Goal: Task Accomplishment & Management: Complete application form

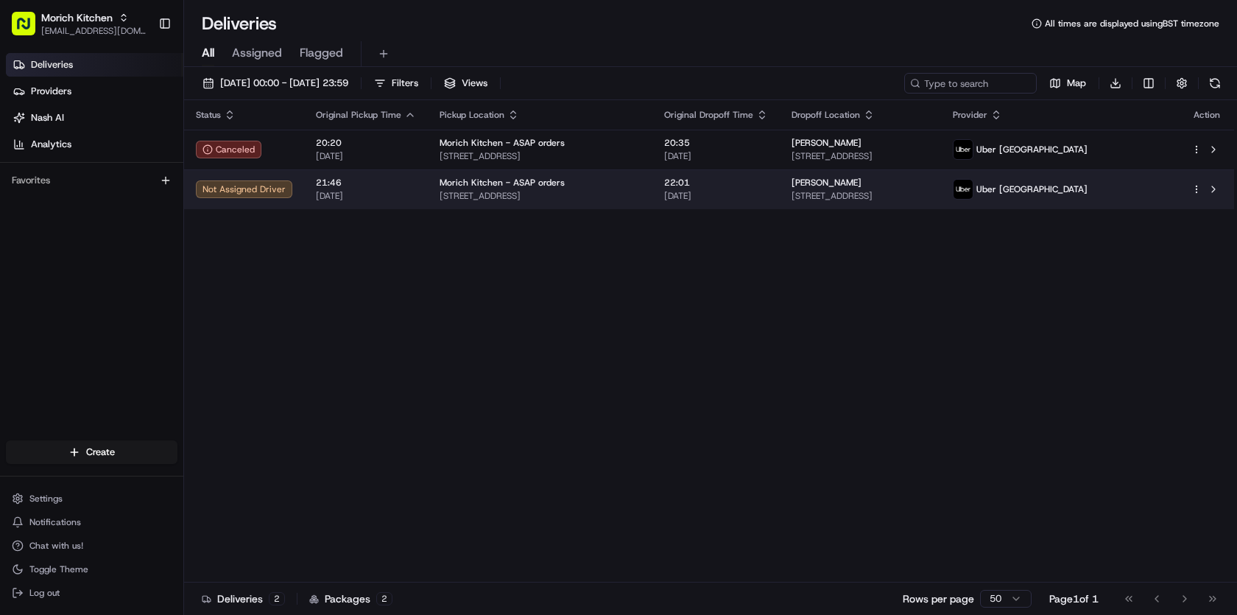
click at [1194, 192] on html "Morich Kitchen [EMAIL_ADDRESS][DOMAIN_NAME] Toggle Sidebar Deliveries Providers…" at bounding box center [618, 307] width 1237 height 615
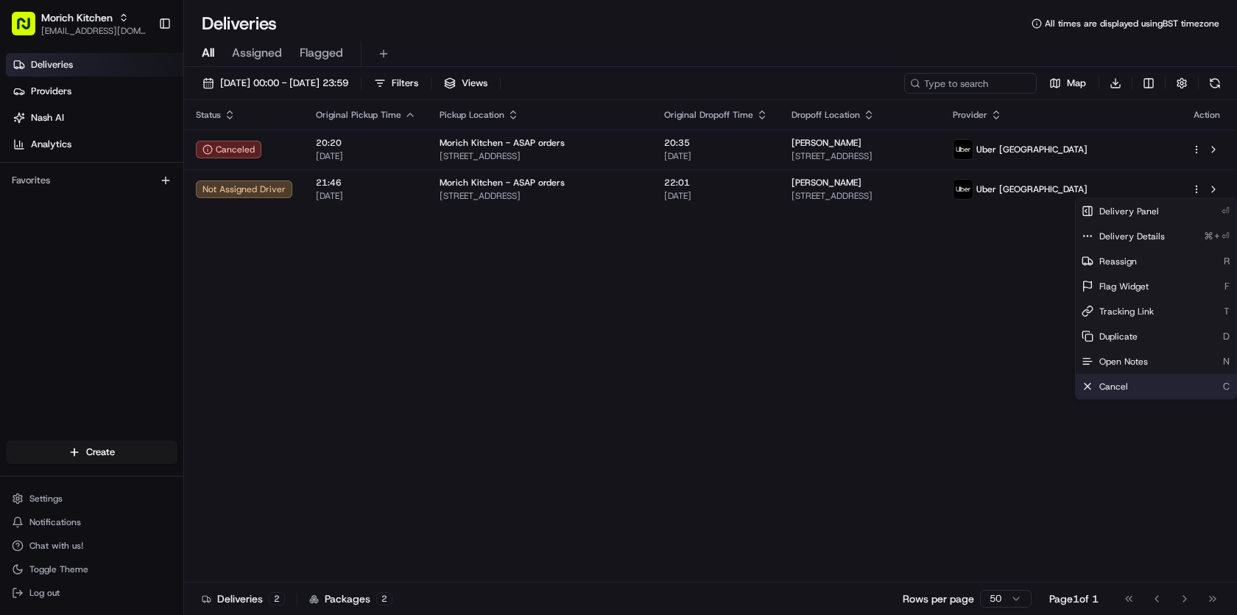
click at [1116, 395] on div "Cancel C" at bounding box center [1156, 386] width 161 height 25
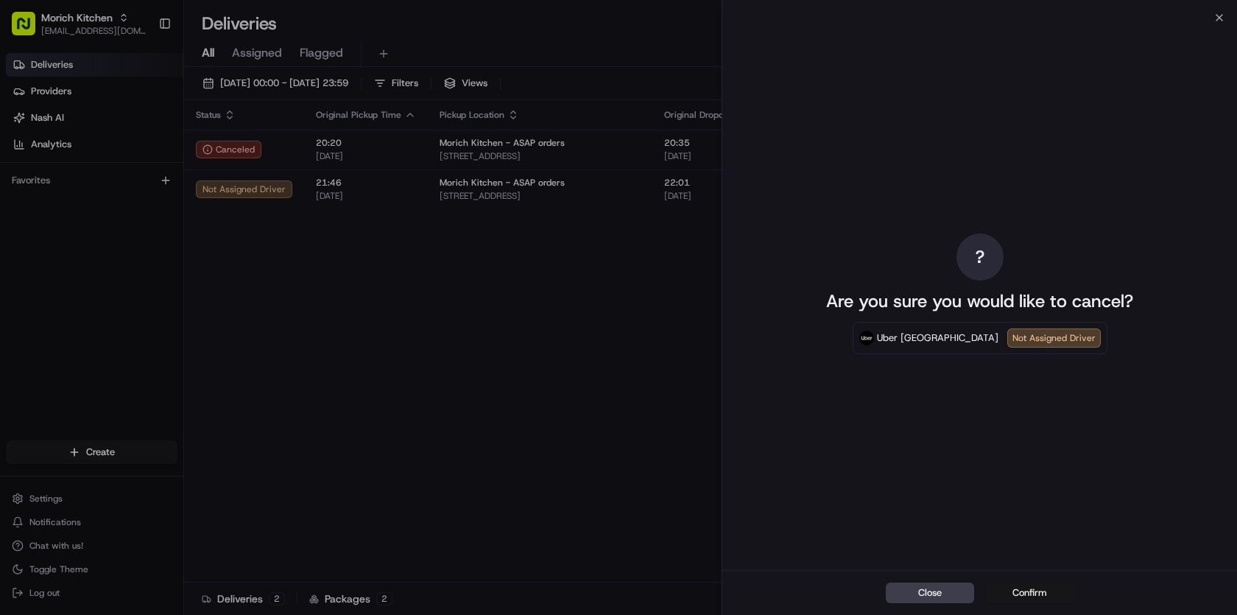
click at [1030, 599] on button "Confirm" at bounding box center [1030, 593] width 88 height 21
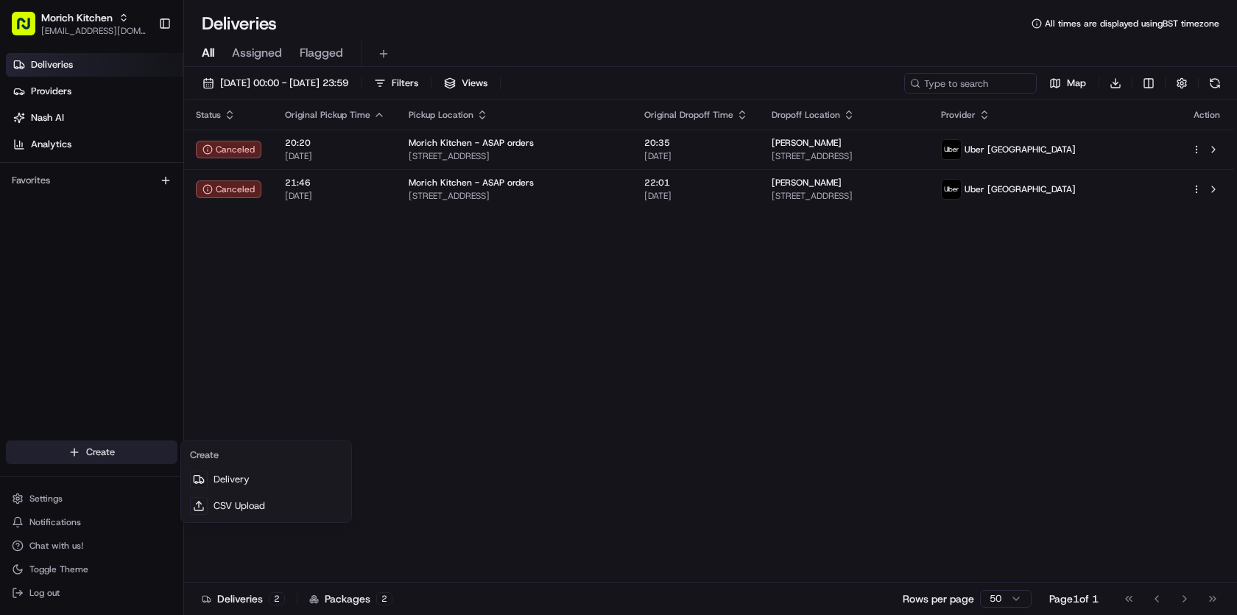
click at [112, 457] on html "Morich Kitchen [EMAIL_ADDRESS][DOMAIN_NAME] Toggle Sidebar Deliveries Providers…" at bounding box center [618, 307] width 1237 height 615
click at [231, 477] on link "Delivery" at bounding box center [266, 479] width 164 height 27
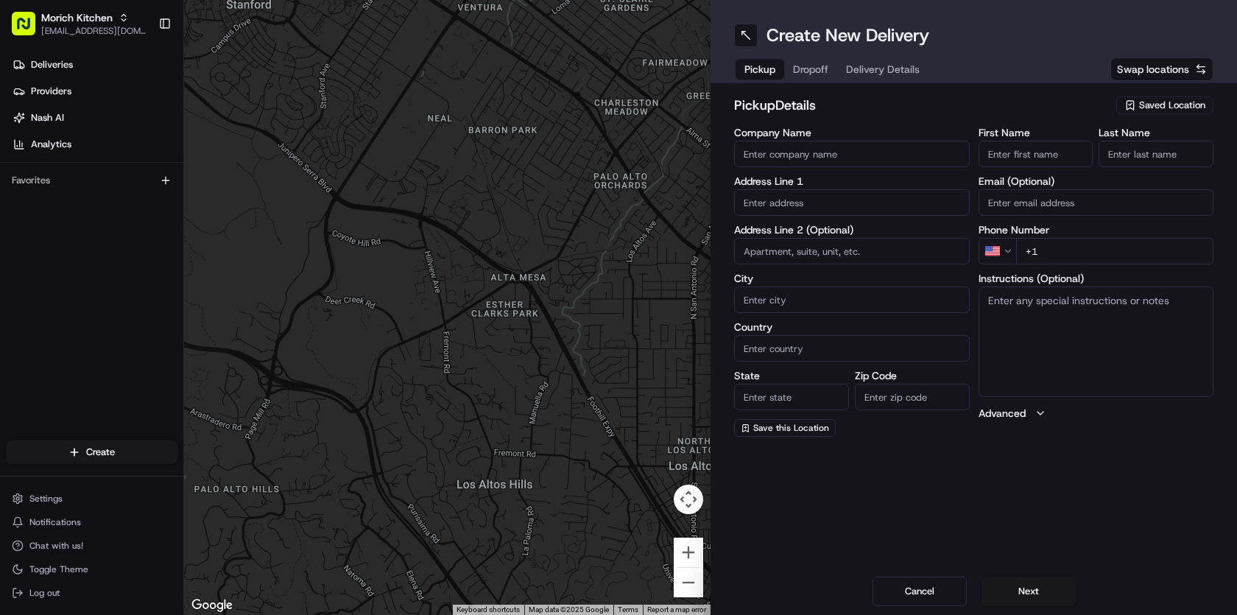
click at [1172, 101] on span "Saved Location" at bounding box center [1172, 105] width 66 height 13
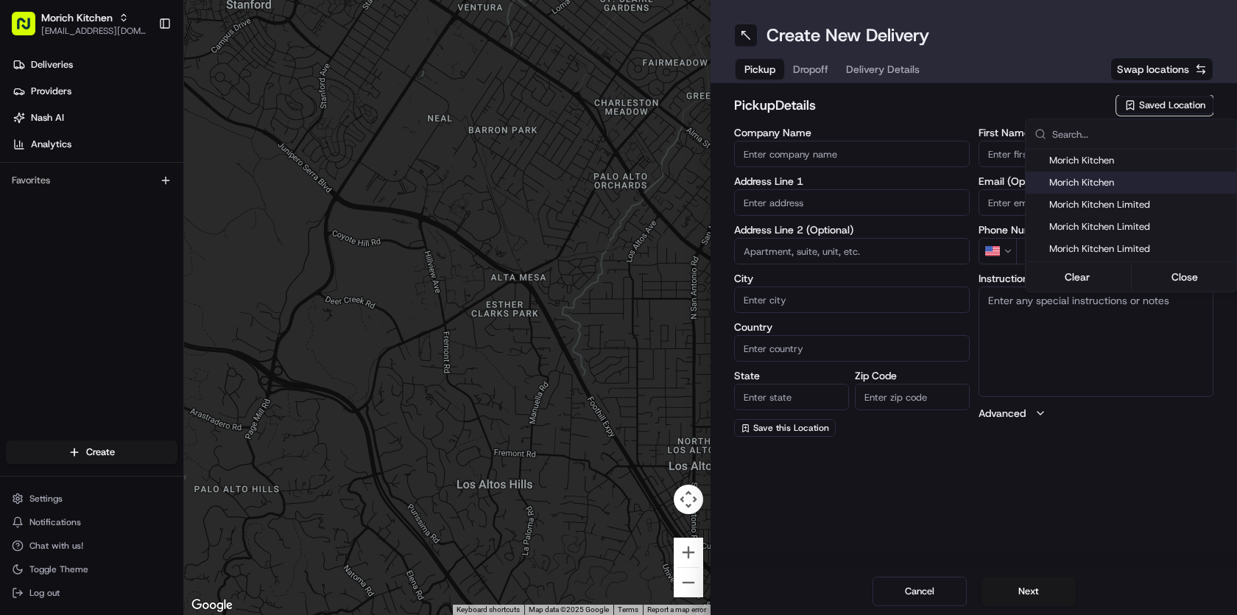
click at [1125, 183] on span "Morich Kitchen" at bounding box center [1140, 182] width 181 height 13
type input "Morich Kitchen"
type input "[STREET_ADDRESS]"
type input "[GEOGRAPHIC_DATA]"
type input "GB"
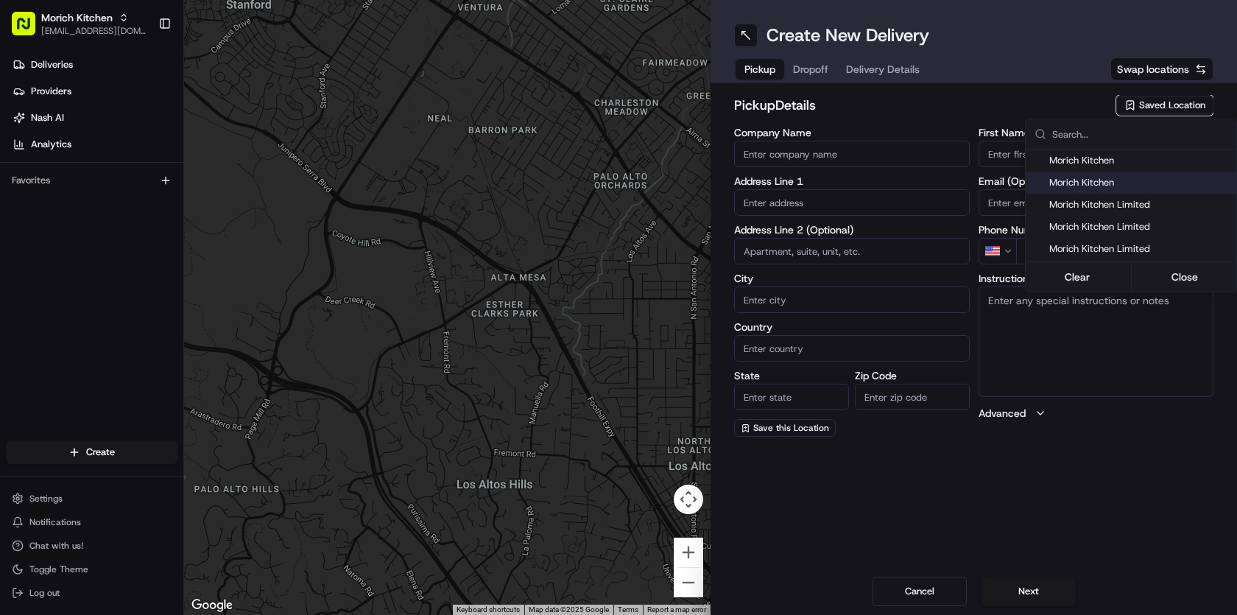
type input "[GEOGRAPHIC_DATA]"
type input "EH6 4AF"
type input "[PERSON_NAME]"
type input "Sardar"
type input "[EMAIL_ADDRESS][DOMAIN_NAME]"
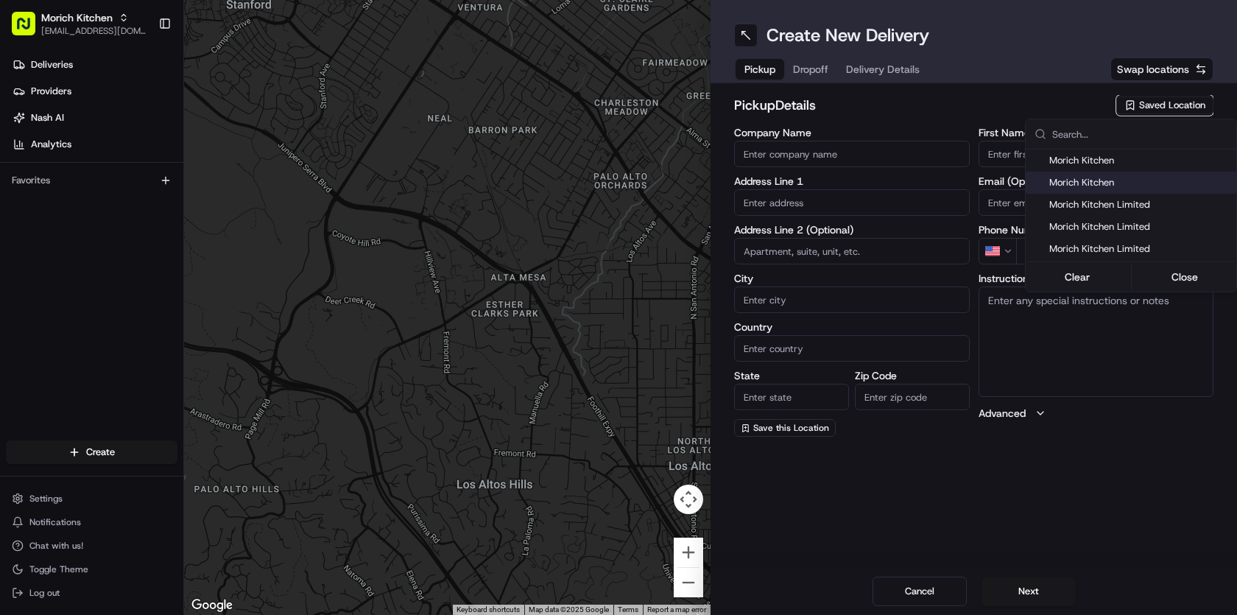
type input "[PHONE_NUMBER]"
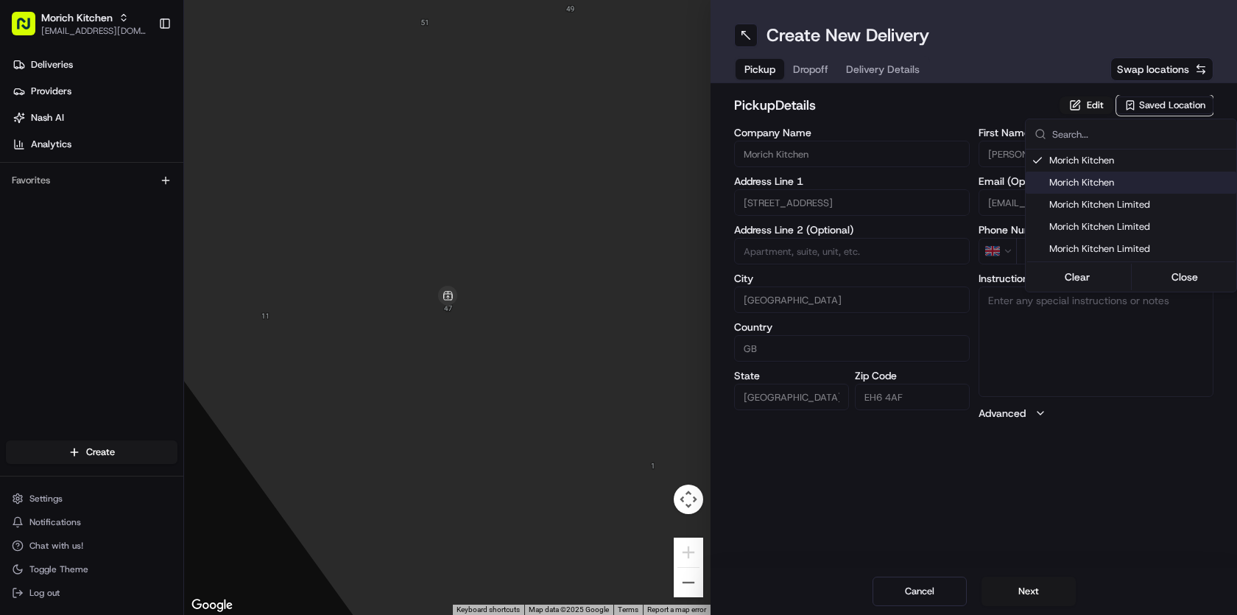
click at [1036, 596] on html "Morich Kitchen [EMAIL_ADDRESS][DOMAIN_NAME] Toggle Sidebar Deliveries Providers…" at bounding box center [618, 307] width 1237 height 615
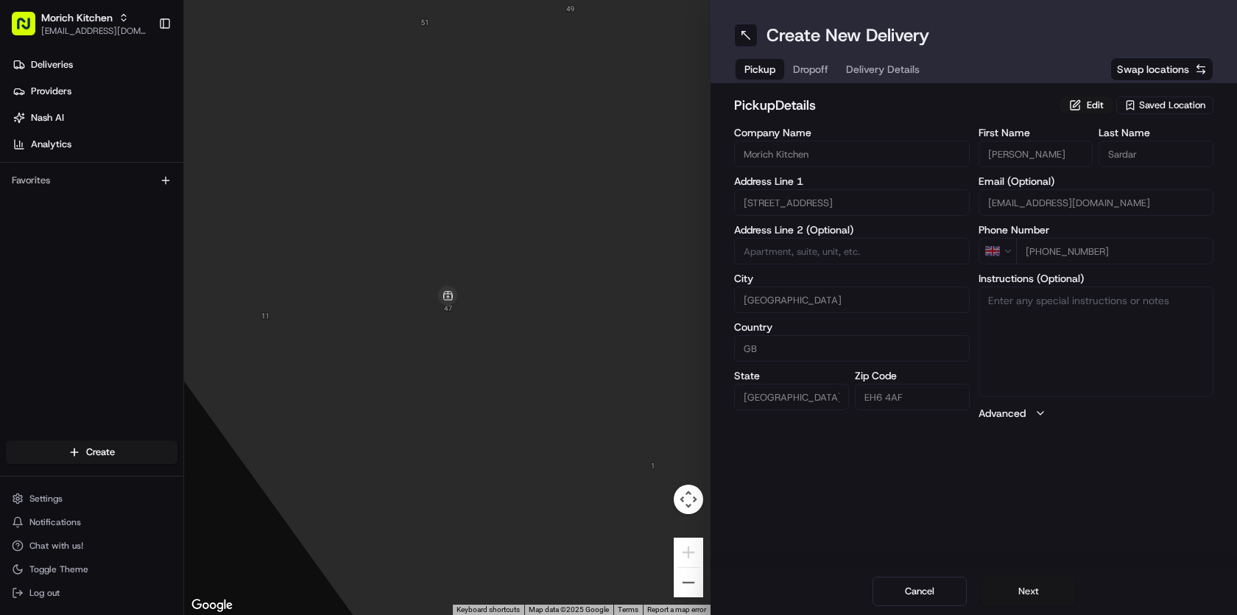
click at [1041, 597] on button "Next" at bounding box center [1029, 591] width 94 height 29
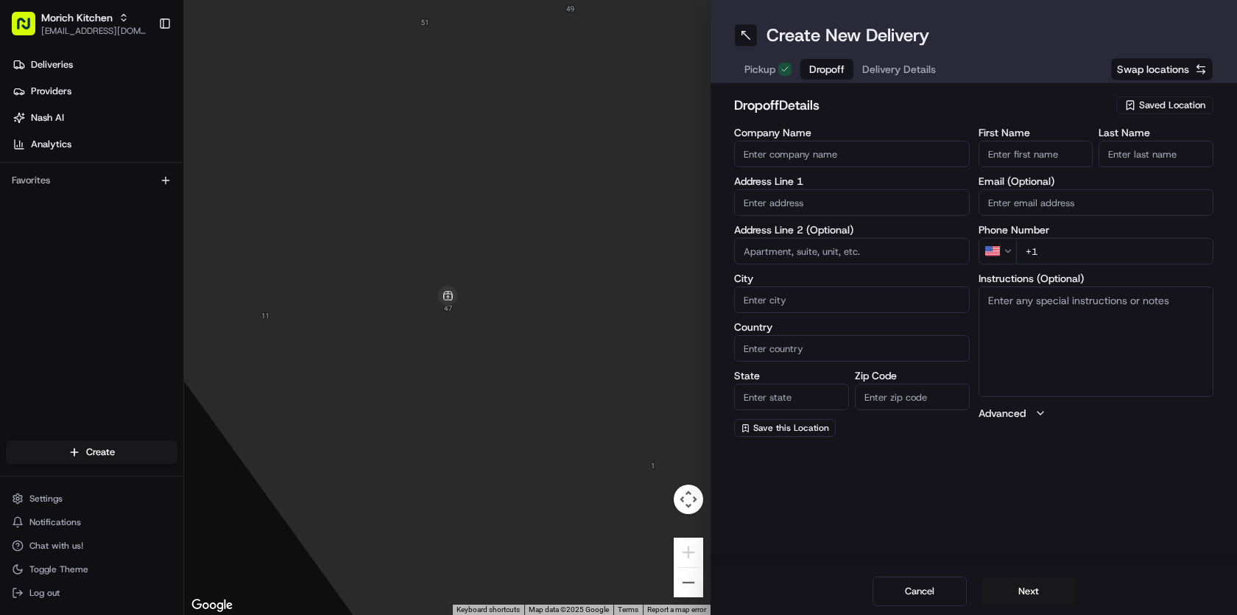
click at [1030, 161] on input "First Name" at bounding box center [1036, 154] width 115 height 27
type input "[PERSON_NAME]"
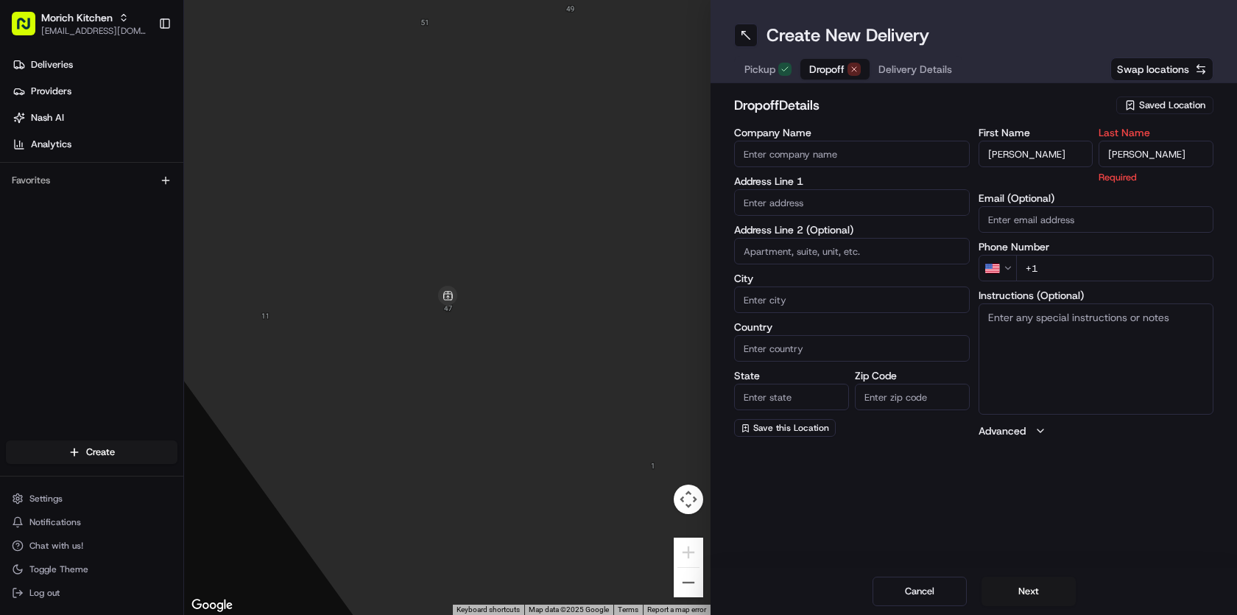
type input "[PERSON_NAME]"
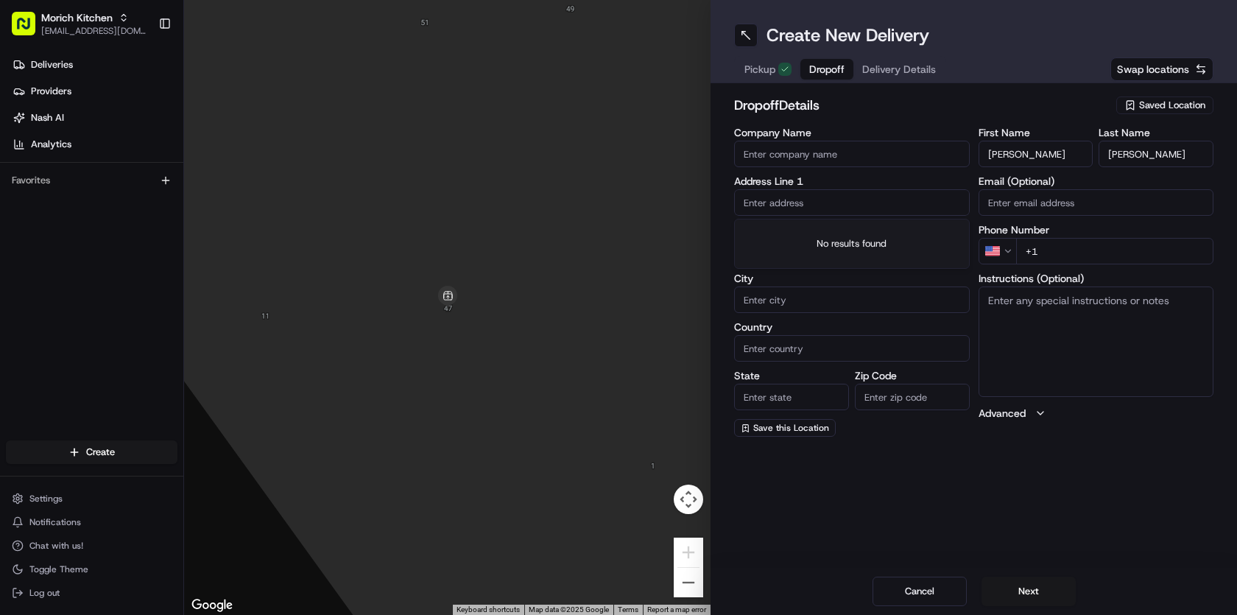
click at [823, 204] on input "text" at bounding box center [852, 202] width 236 height 27
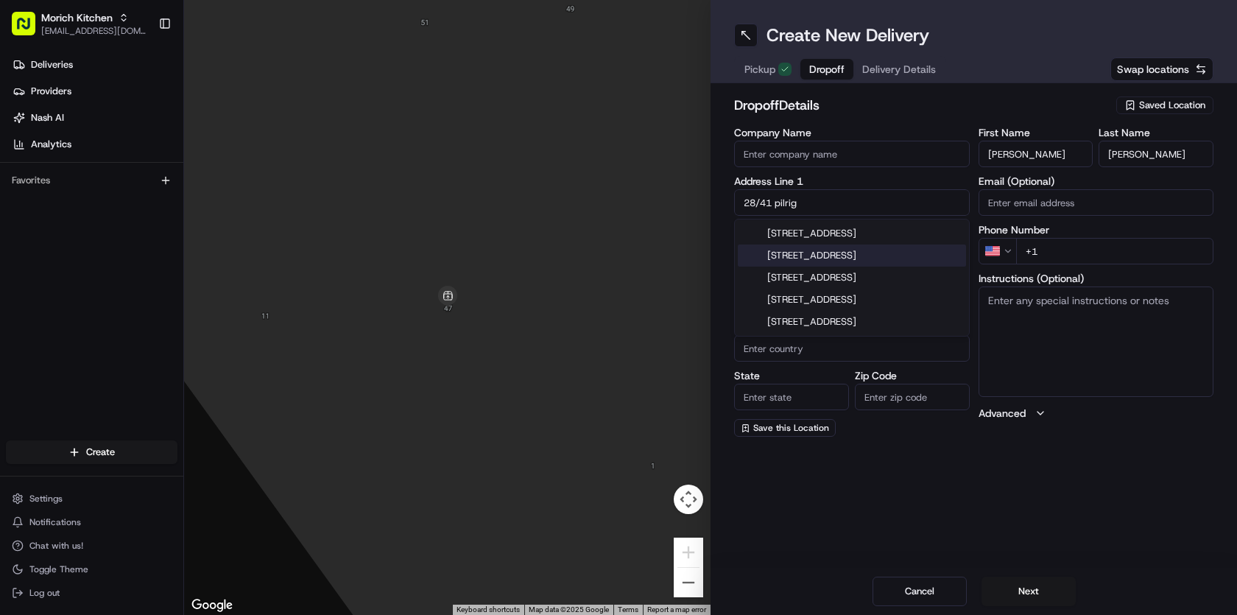
click at [868, 256] on div "[STREET_ADDRESS]" at bounding box center [852, 256] width 228 height 22
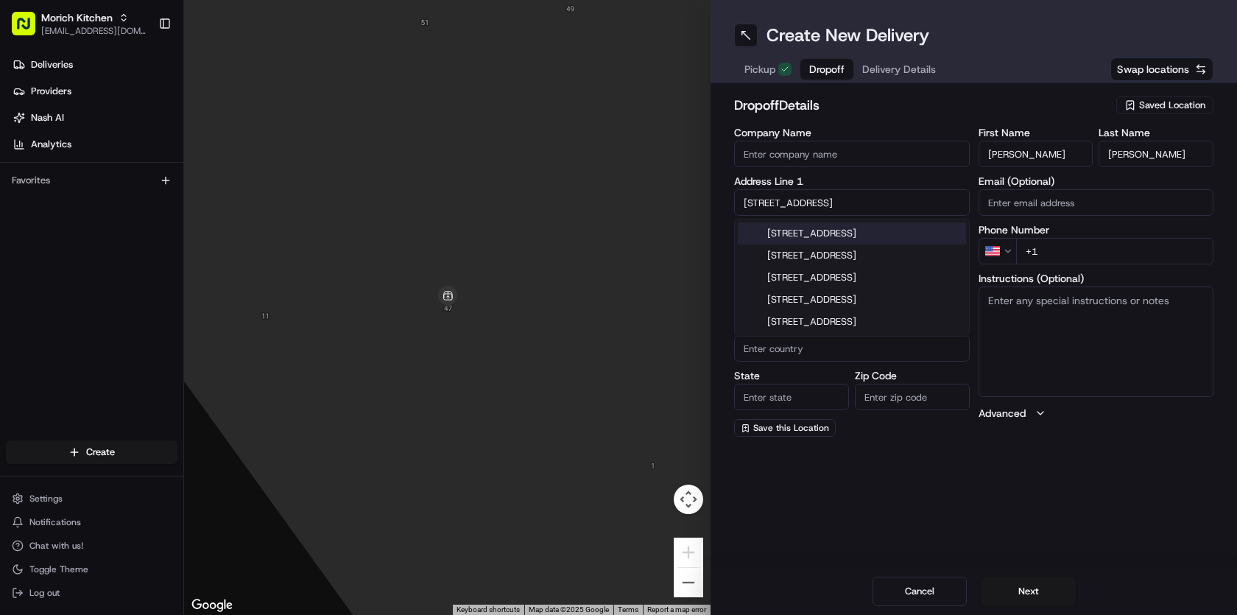
type input "[STREET_ADDRESS]"
type input "28"
type input "[GEOGRAPHIC_DATA]"
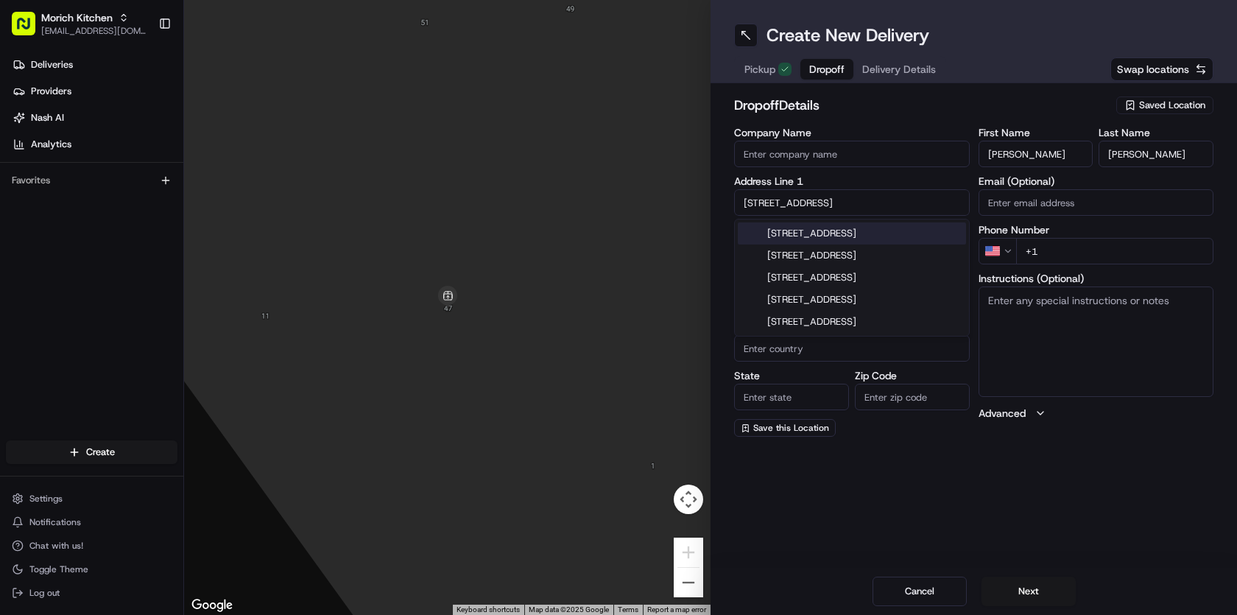
type input "EH6 5FG"
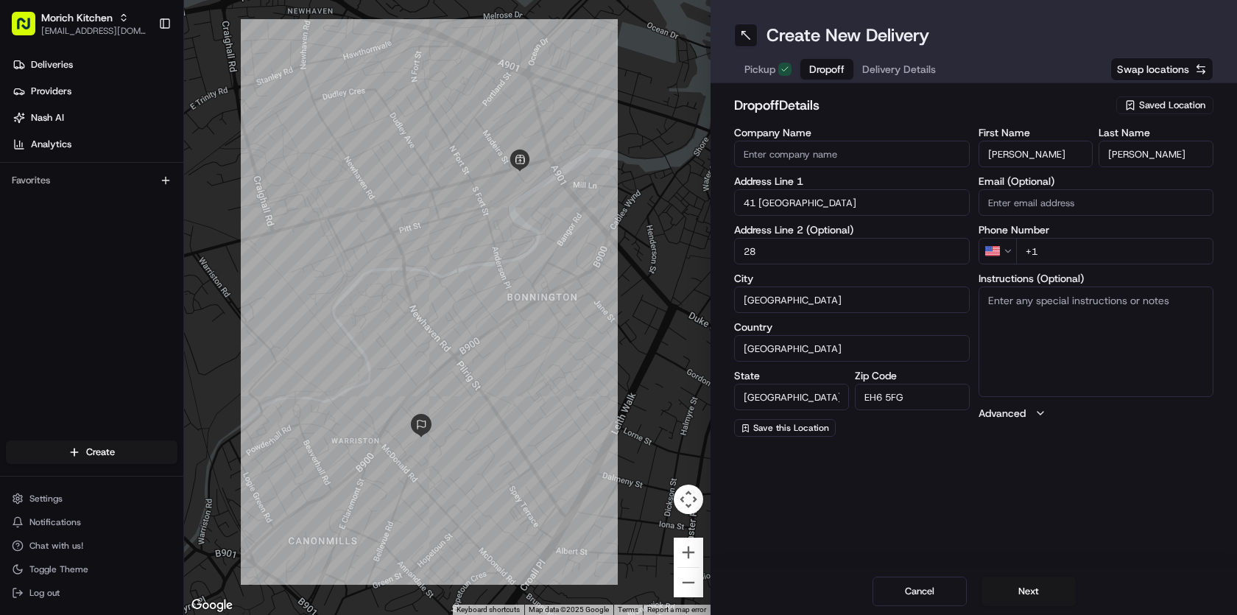
click at [756, 203] on input "41 [GEOGRAPHIC_DATA]" at bounding box center [852, 202] width 236 height 27
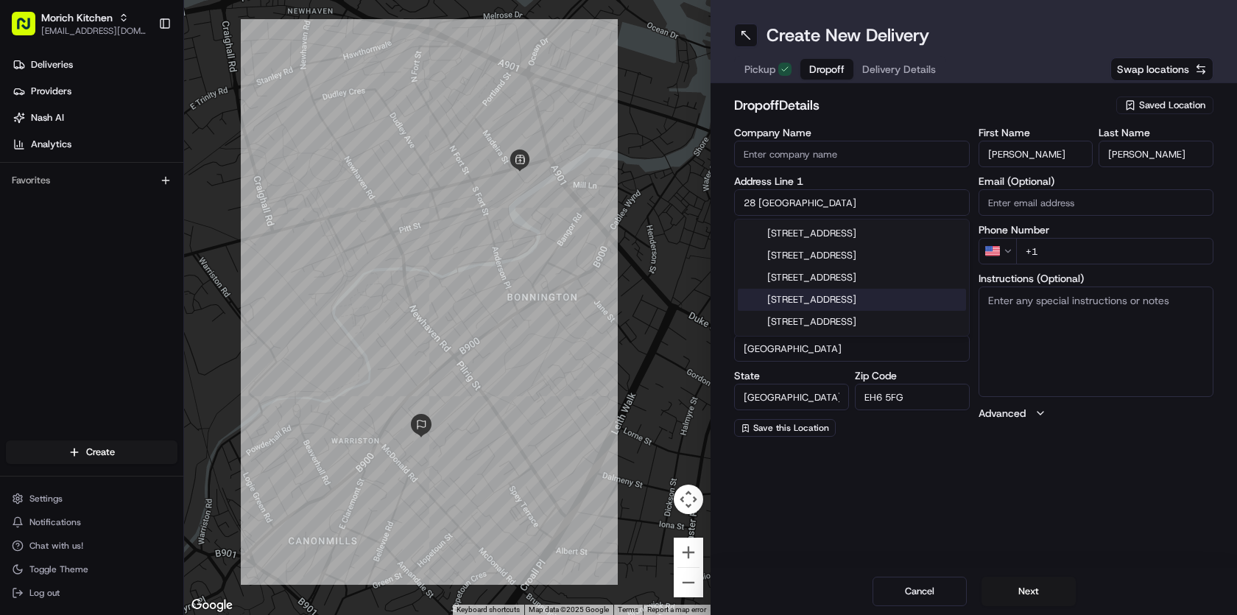
type input "28 [GEOGRAPHIC_DATA]"
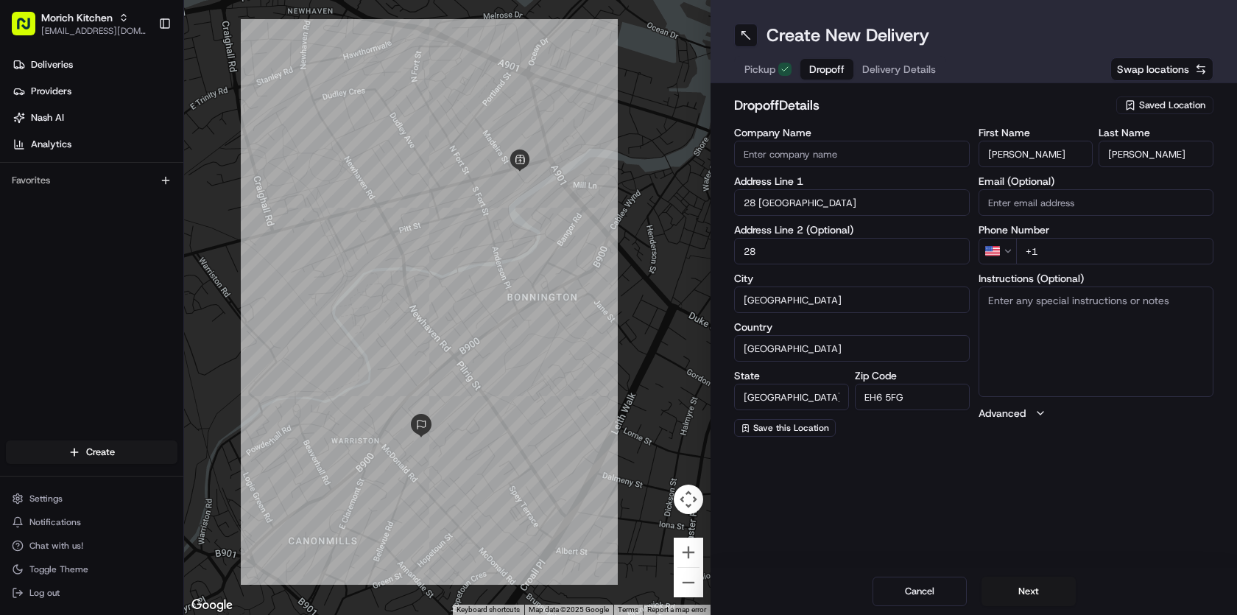
click at [770, 250] on input "28" at bounding box center [852, 251] width 236 height 27
type input "2"
type input "41 Flat"
click at [923, 398] on input "EH6 5FG" at bounding box center [912, 397] width 115 height 27
type input "EH6 5BB"
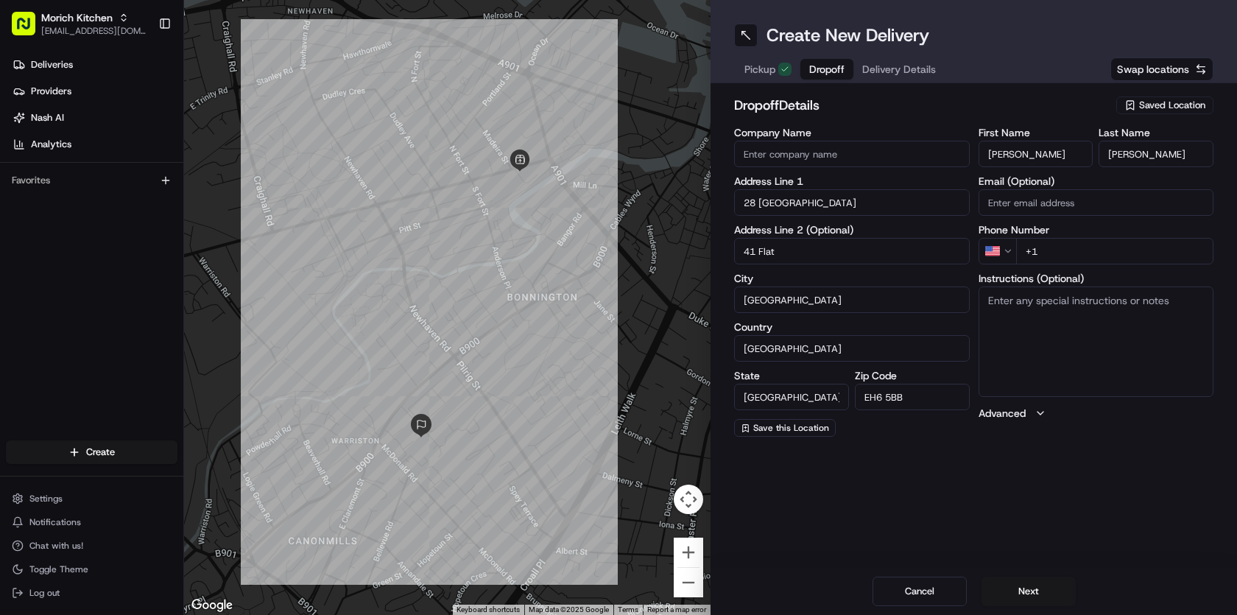
click at [1008, 252] on html "Morich Kitchen [EMAIL_ADDRESS][DOMAIN_NAME] Toggle Sidebar Deliveries Providers…" at bounding box center [618, 307] width 1237 height 615
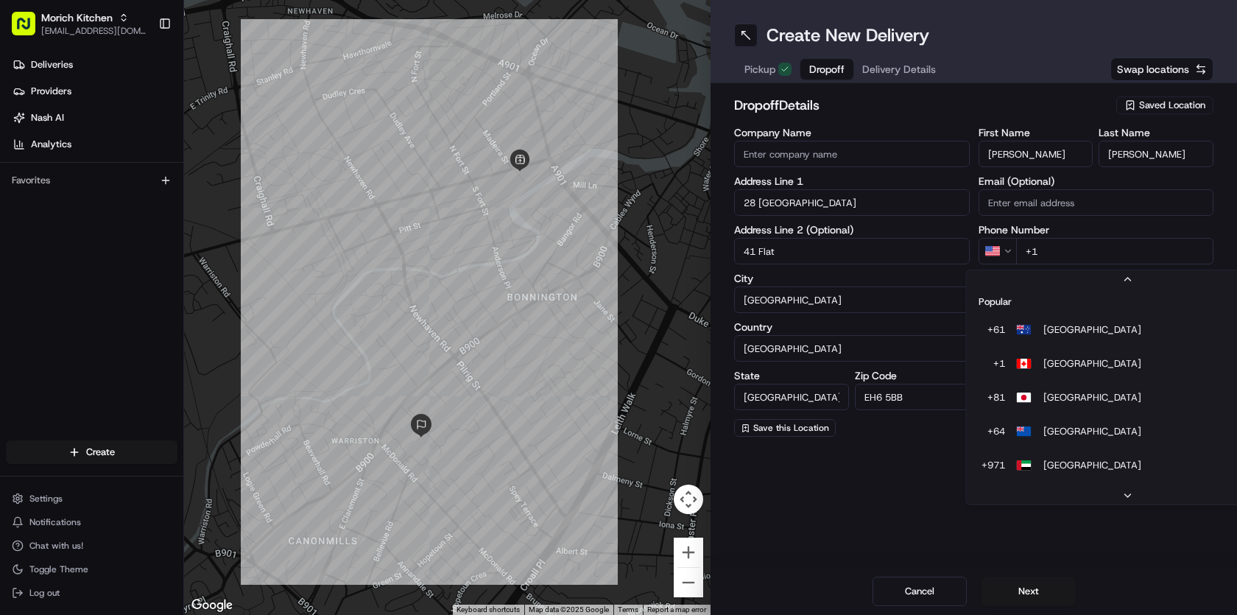
scroll to position [63, 0]
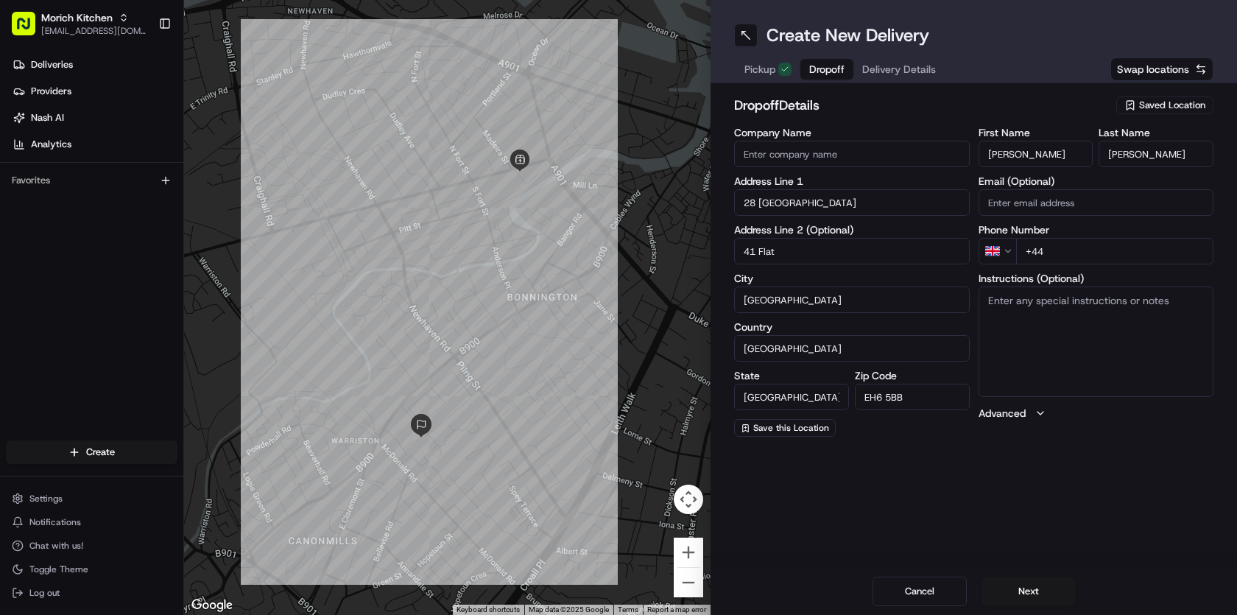
click at [1083, 256] on input "+44" at bounding box center [1115, 251] width 198 height 27
type input "[PHONE_NUMBER]"
click at [979, 480] on div "Create New Delivery Pickup Dropoff Delivery Details Swap locations dropoff Deta…" at bounding box center [974, 307] width 527 height 615
click at [760, 252] on input "41 Flat" at bounding box center [852, 251] width 236 height 27
click at [792, 256] on input "Flat" at bounding box center [852, 251] width 236 height 27
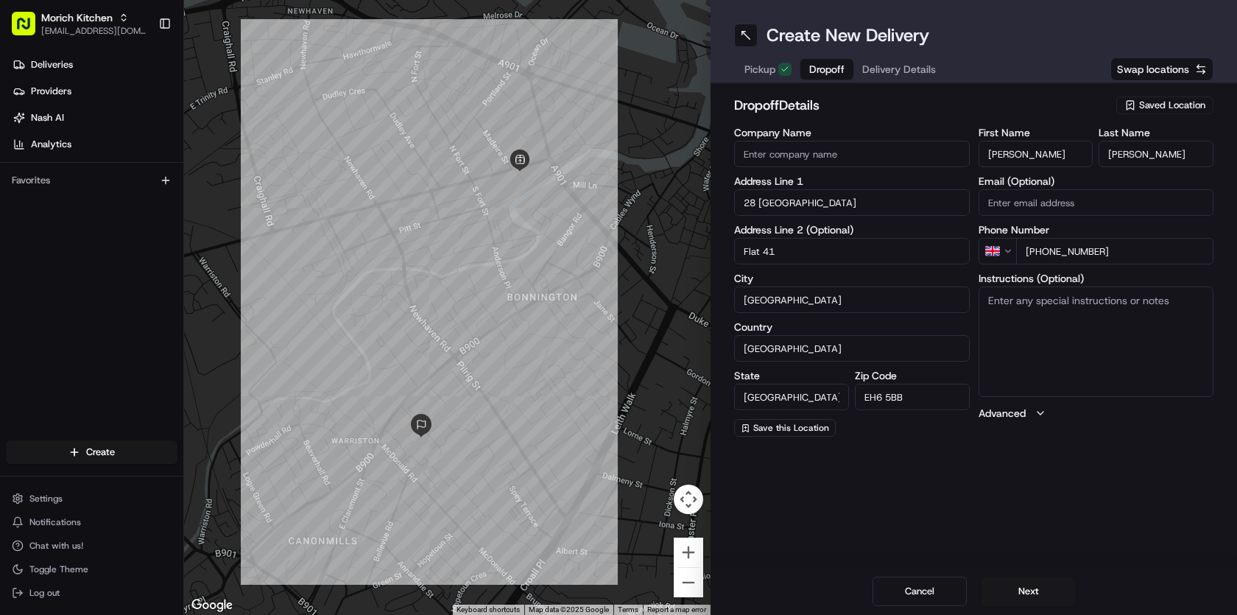
type input "Flat 41"
click at [872, 519] on div "Create New Delivery Pickup Dropoff Delivery Details Swap locations dropoff Deta…" at bounding box center [974, 307] width 527 height 615
click at [1036, 593] on button "Next" at bounding box center [1029, 591] width 94 height 29
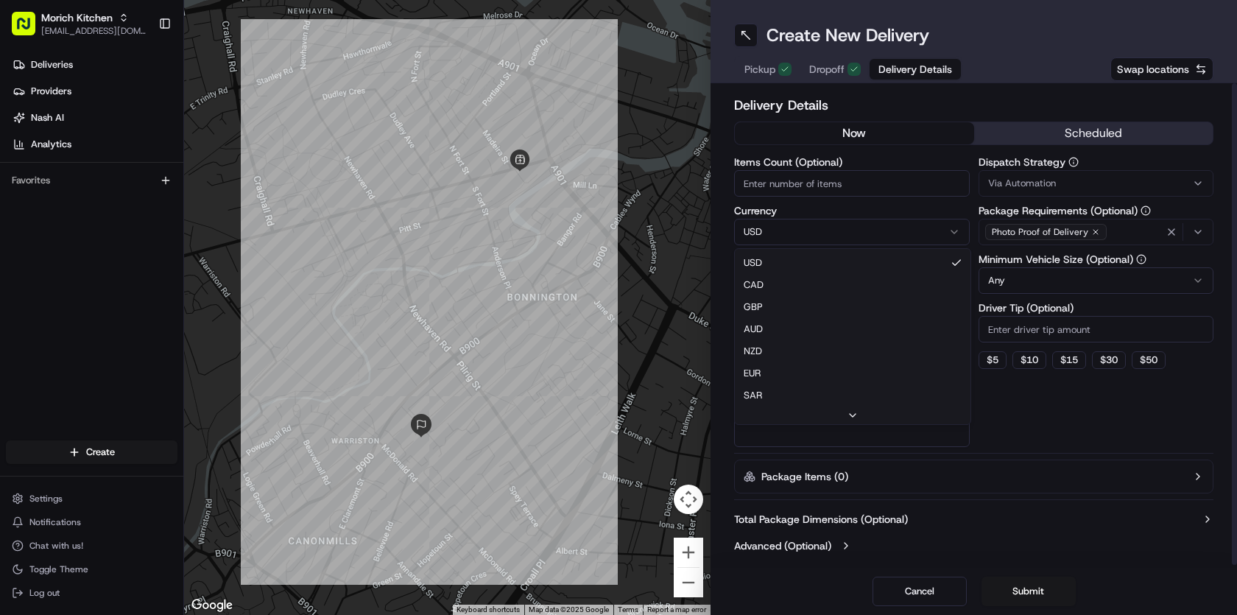
click at [827, 233] on html "Morich Kitchen [EMAIL_ADDRESS][DOMAIN_NAME] Toggle Sidebar Deliveries Providers…" at bounding box center [618, 307] width 1237 height 615
click at [809, 283] on input "Package Value" at bounding box center [852, 280] width 236 height 27
type input "2"
type input "32"
click at [1073, 181] on div "Via Automation" at bounding box center [1096, 183] width 228 height 13
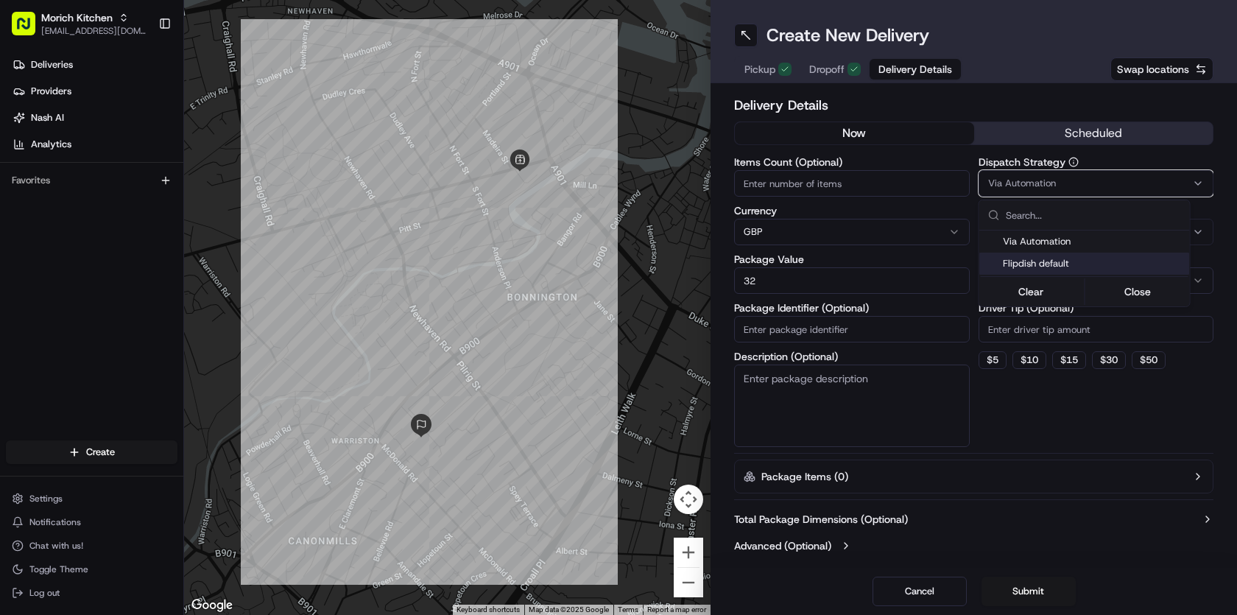
click at [1066, 259] on span "Flipdish default" at bounding box center [1093, 263] width 181 height 13
click at [1043, 510] on html "Morich Kitchen [EMAIL_ADDRESS][DOMAIN_NAME] Toggle Sidebar Deliveries Providers…" at bounding box center [618, 307] width 1237 height 615
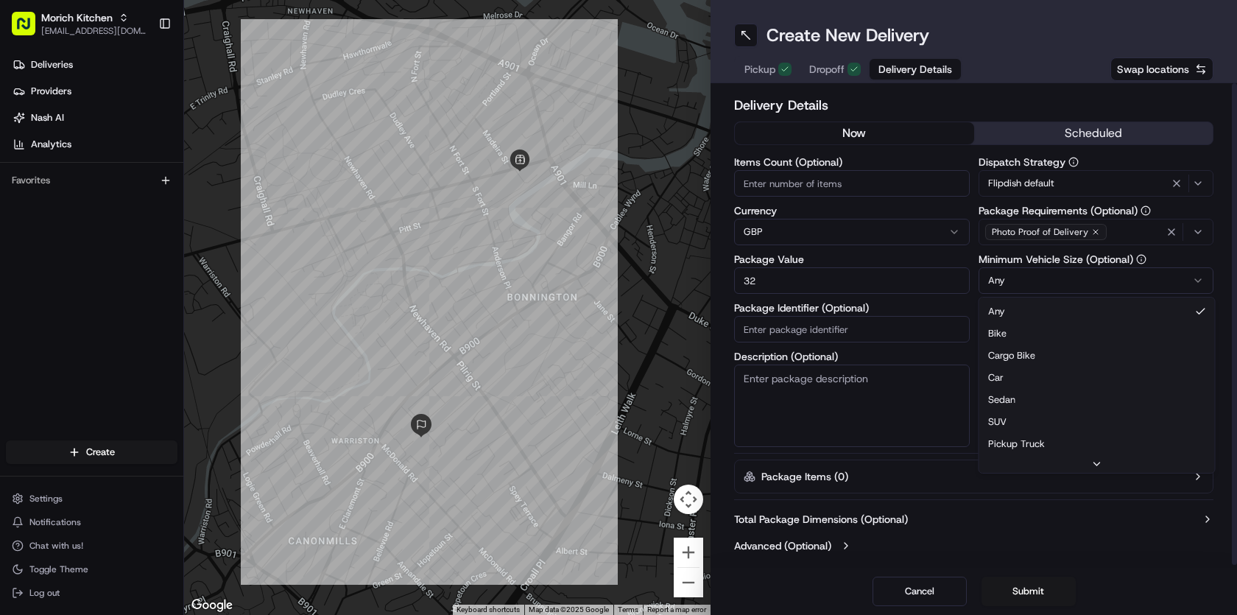
click at [1057, 278] on html "Morich Kitchen [EMAIL_ADDRESS][DOMAIN_NAME] Toggle Sidebar Deliveries Providers…" at bounding box center [618, 307] width 1237 height 615
click at [1109, 137] on button "scheduled" at bounding box center [1093, 133] width 239 height 22
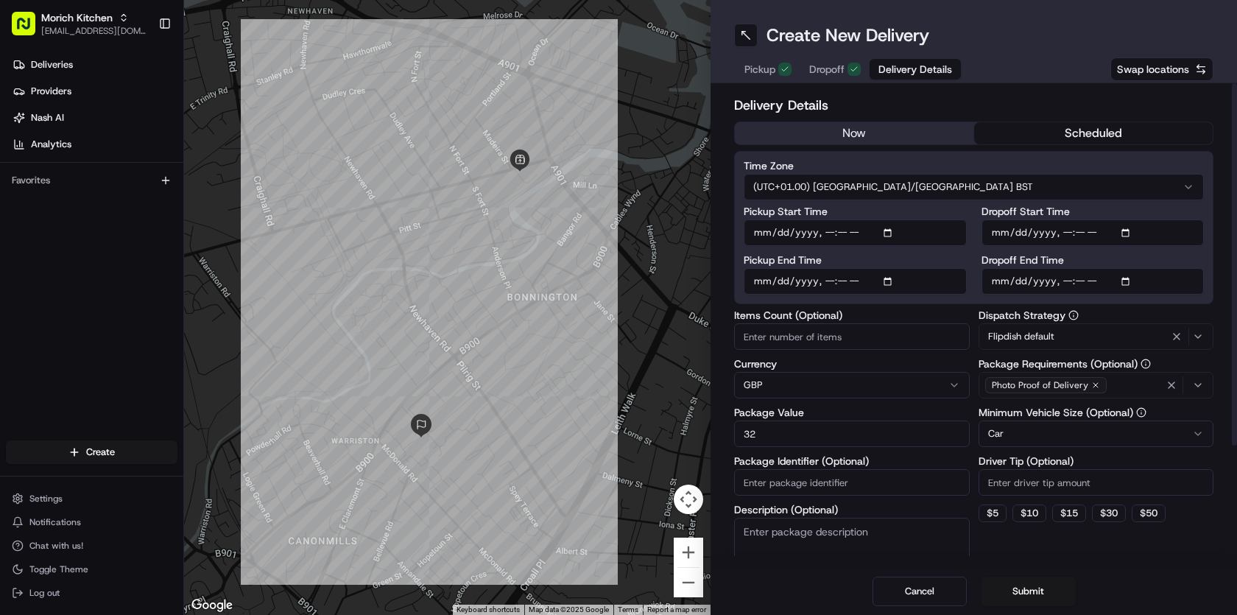
click at [871, 233] on input "Pickup Start Time" at bounding box center [855, 232] width 223 height 27
type input "[DATE]T22:00"
click at [1013, 555] on div "Dispatch Strategy Flipdish default Package Requirements (Optional) Photo Proof …" at bounding box center [1097, 455] width 236 height 290
click at [1035, 602] on button "Submit" at bounding box center [1029, 591] width 94 height 29
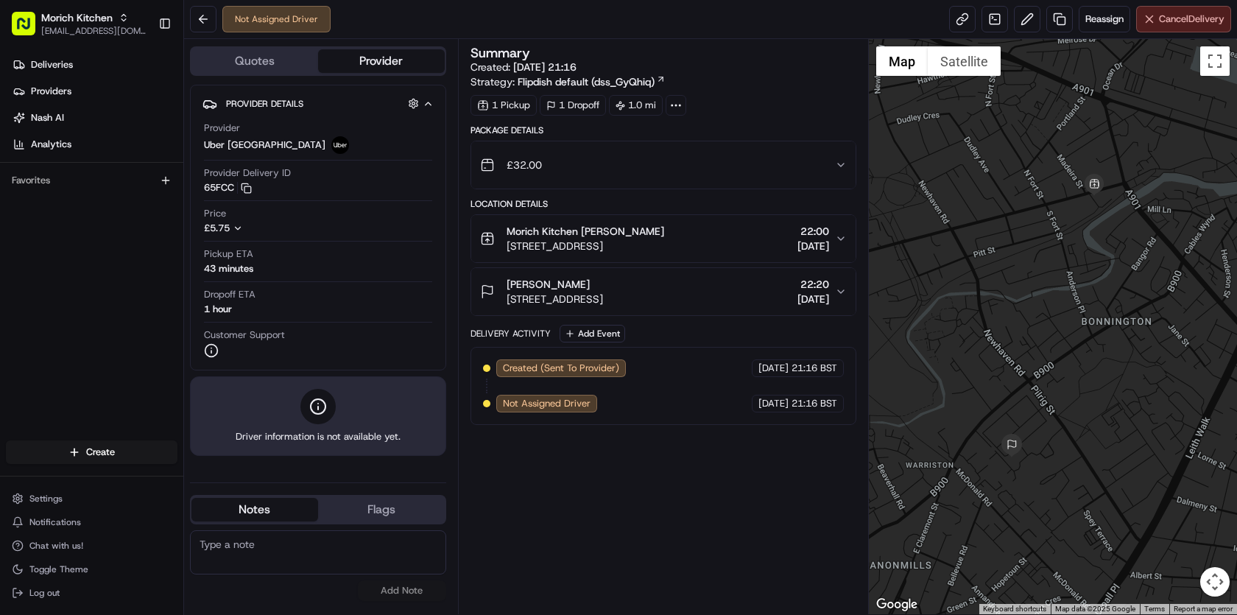
click at [1192, 20] on span "Cancel Delivery" at bounding box center [1192, 19] width 66 height 13
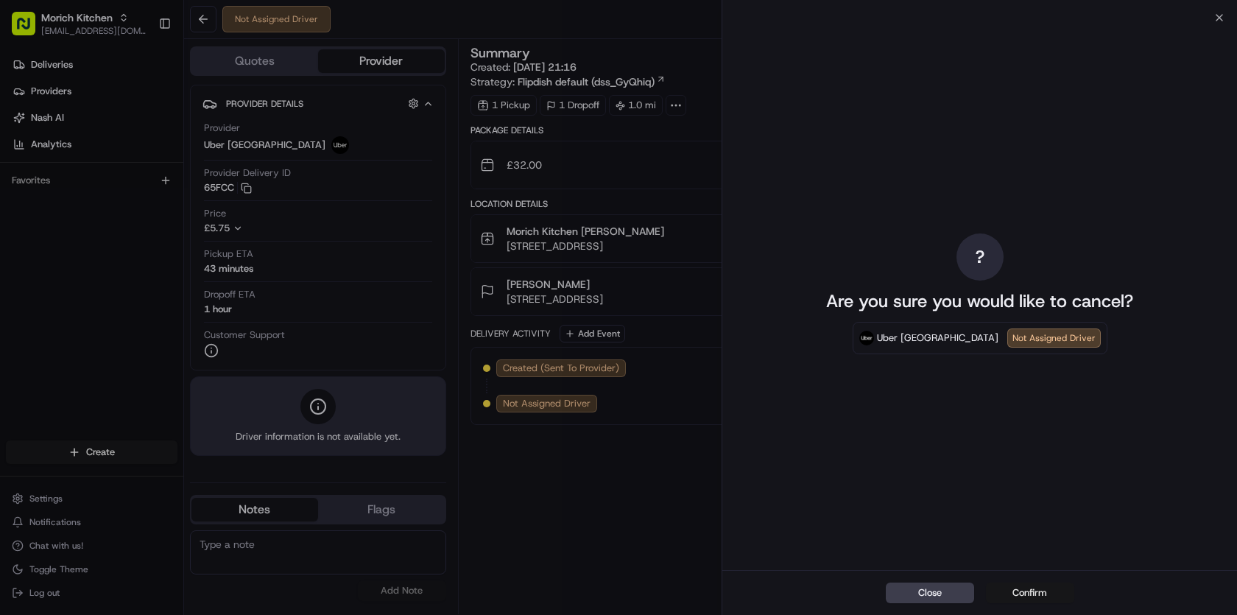
click at [1027, 591] on button "Confirm" at bounding box center [1030, 593] width 88 height 21
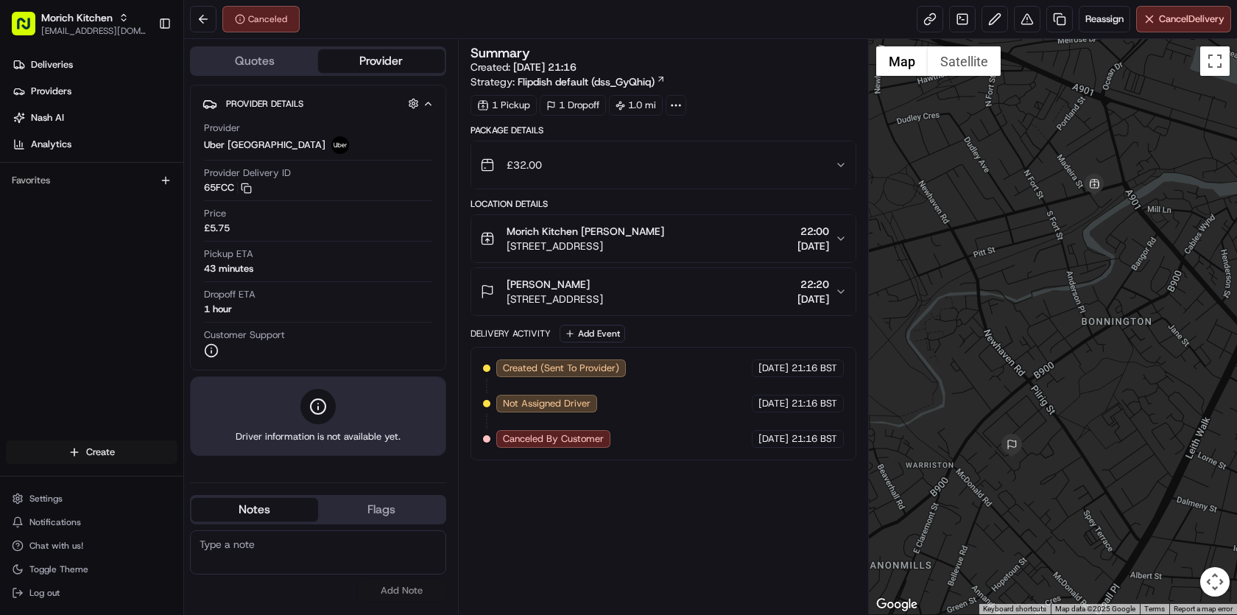
click at [100, 454] on html "Morich Kitchen [EMAIL_ADDRESS][DOMAIN_NAME] Toggle Sidebar Deliveries Providers…" at bounding box center [618, 307] width 1237 height 615
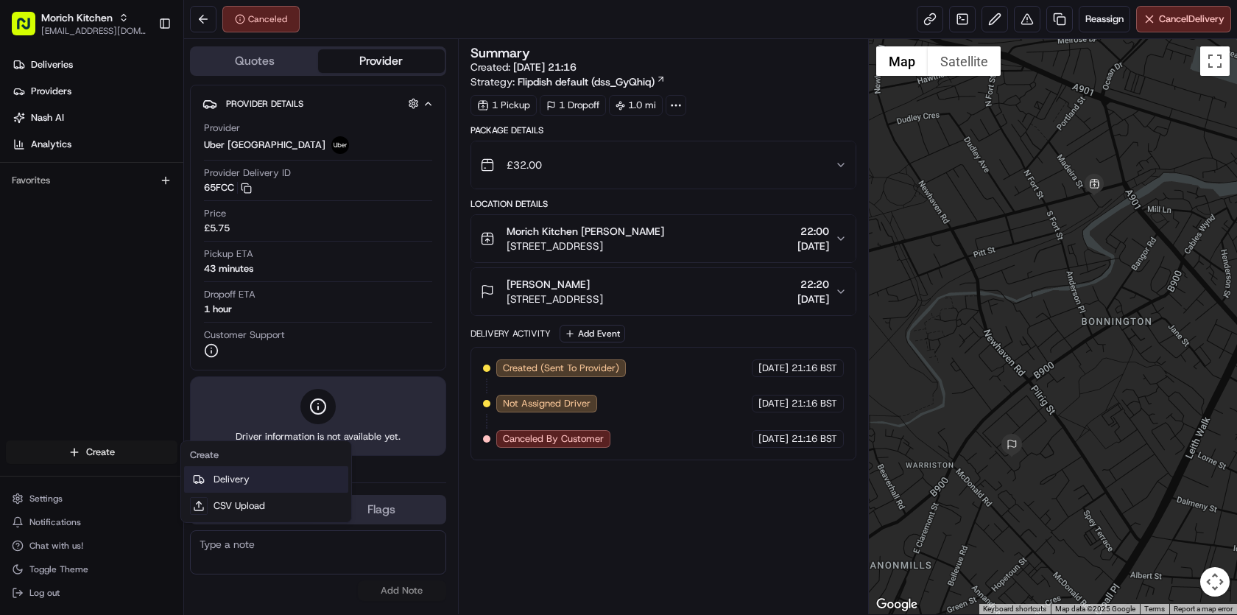
click at [229, 479] on link "Delivery" at bounding box center [266, 479] width 164 height 27
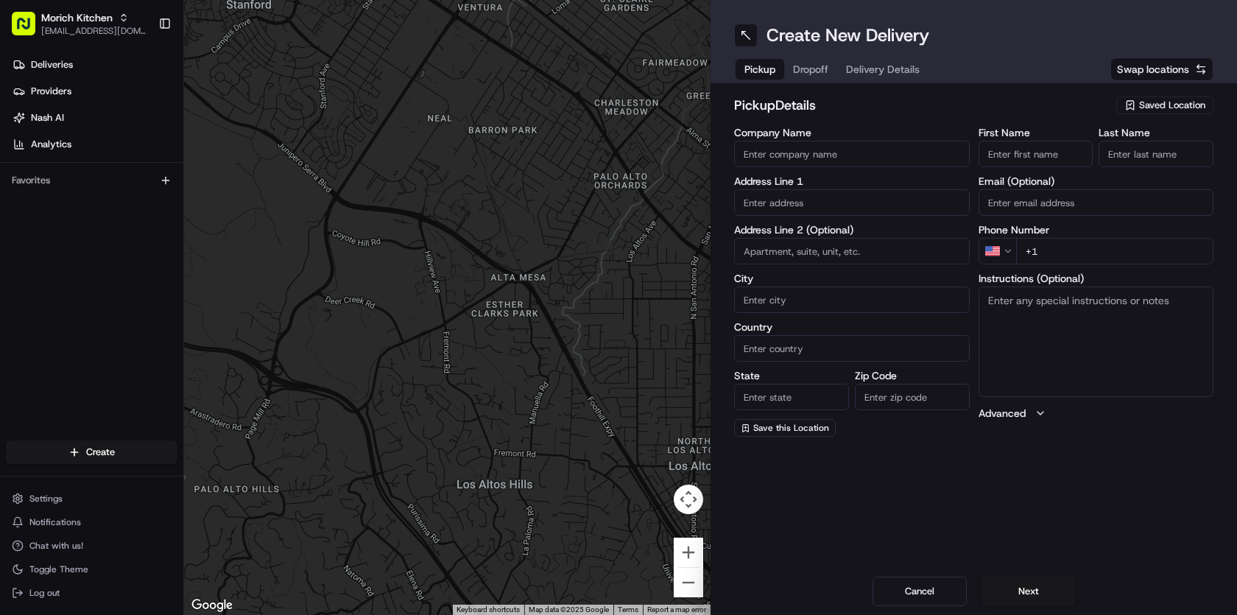
click at [1167, 101] on span "Saved Location" at bounding box center [1172, 105] width 66 height 13
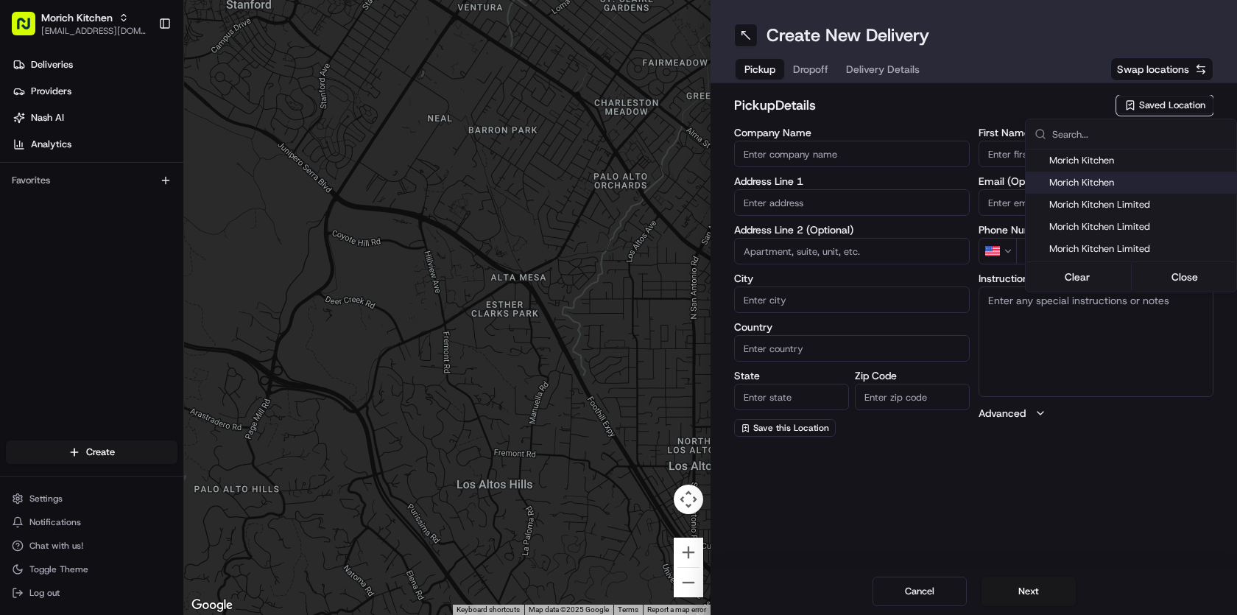
click at [1122, 185] on span "Morich Kitchen" at bounding box center [1140, 182] width 181 height 13
type input "Morich Kitchen"
type input "[STREET_ADDRESS]"
type input "[GEOGRAPHIC_DATA]"
type input "GB"
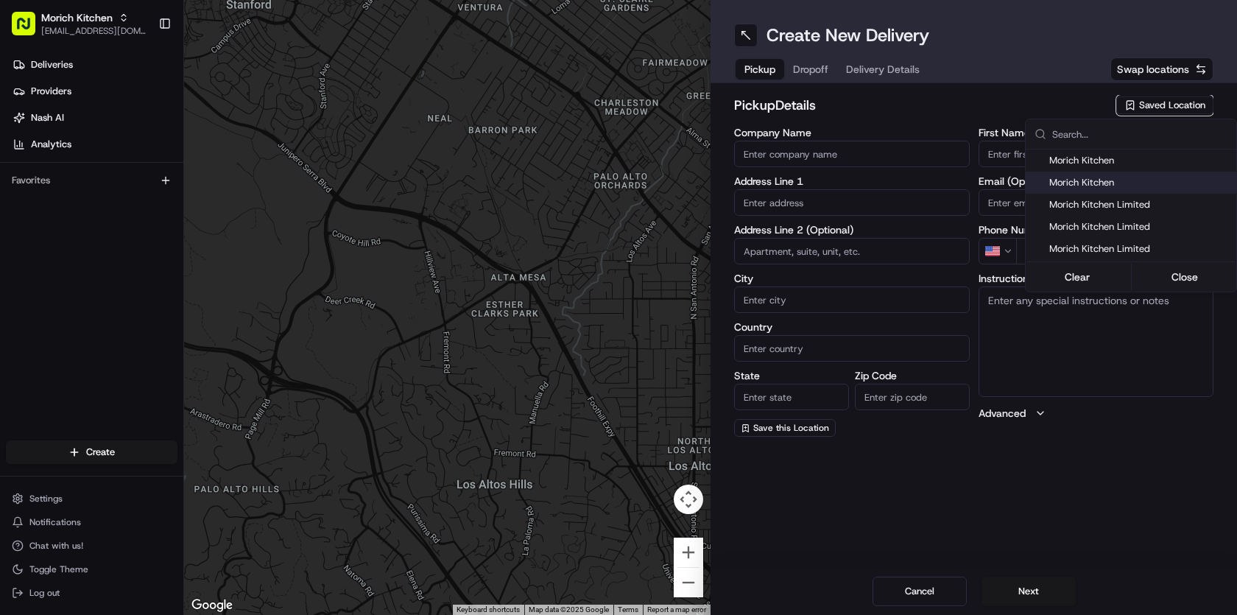
type input "[GEOGRAPHIC_DATA]"
type input "EH6 4AF"
type input "[PERSON_NAME]"
type input "Sardar"
type input "[EMAIL_ADDRESS][DOMAIN_NAME]"
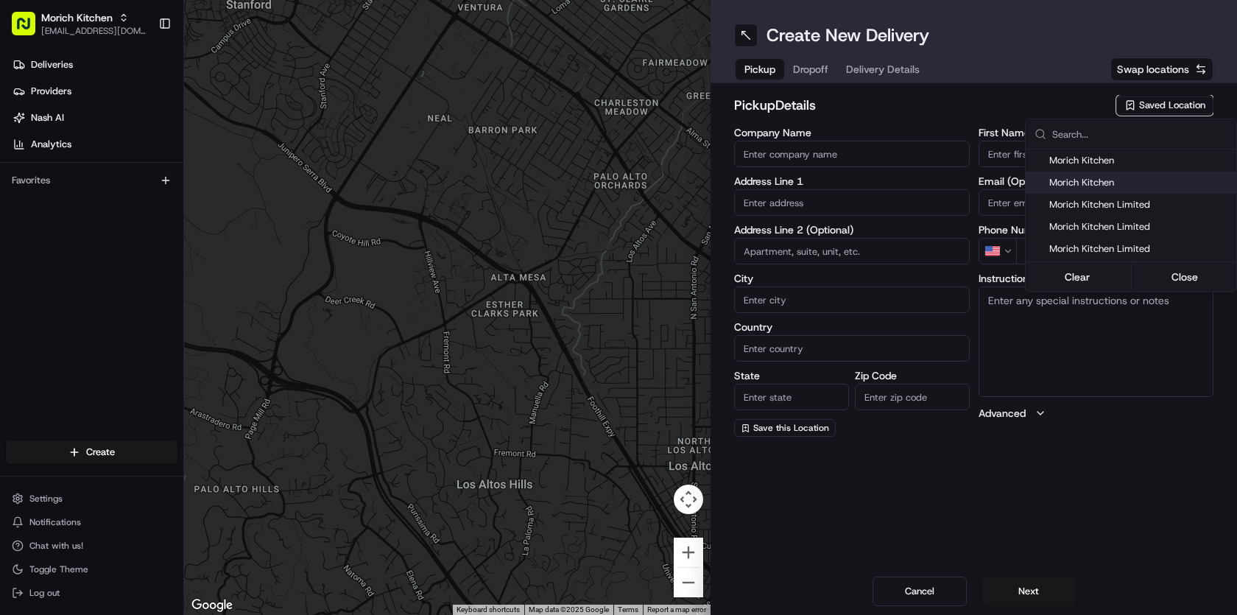
type input "[PHONE_NUMBER]"
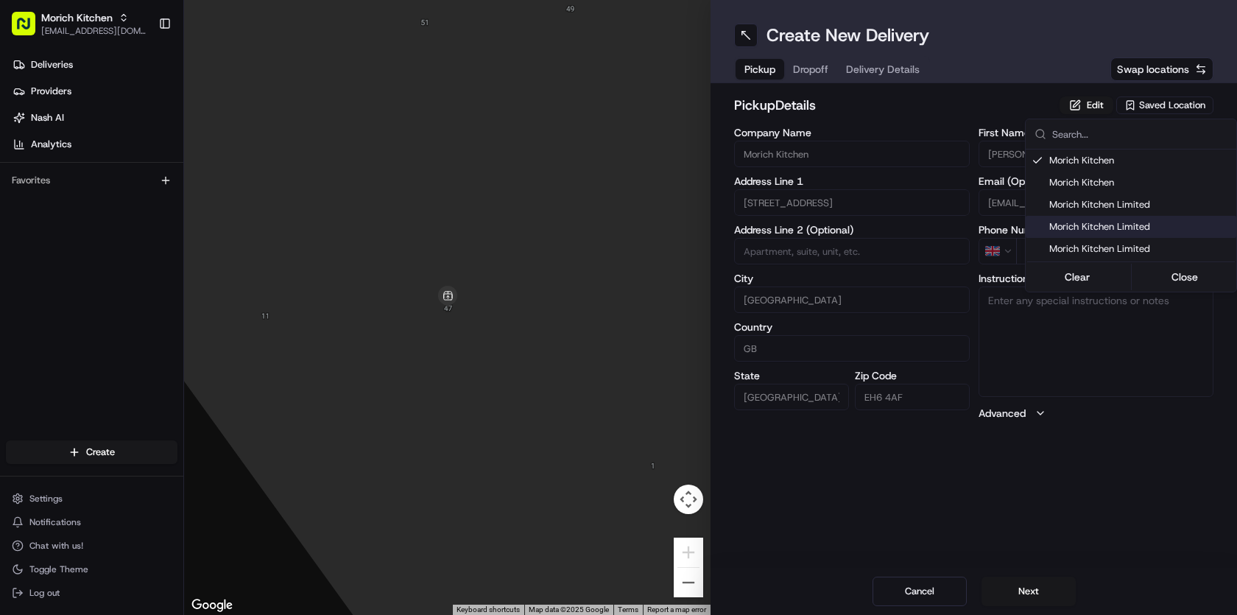
click at [1064, 490] on html "Morich Kitchen [EMAIL_ADDRESS][DOMAIN_NAME] Toggle Sidebar Deliveries Providers…" at bounding box center [618, 307] width 1237 height 615
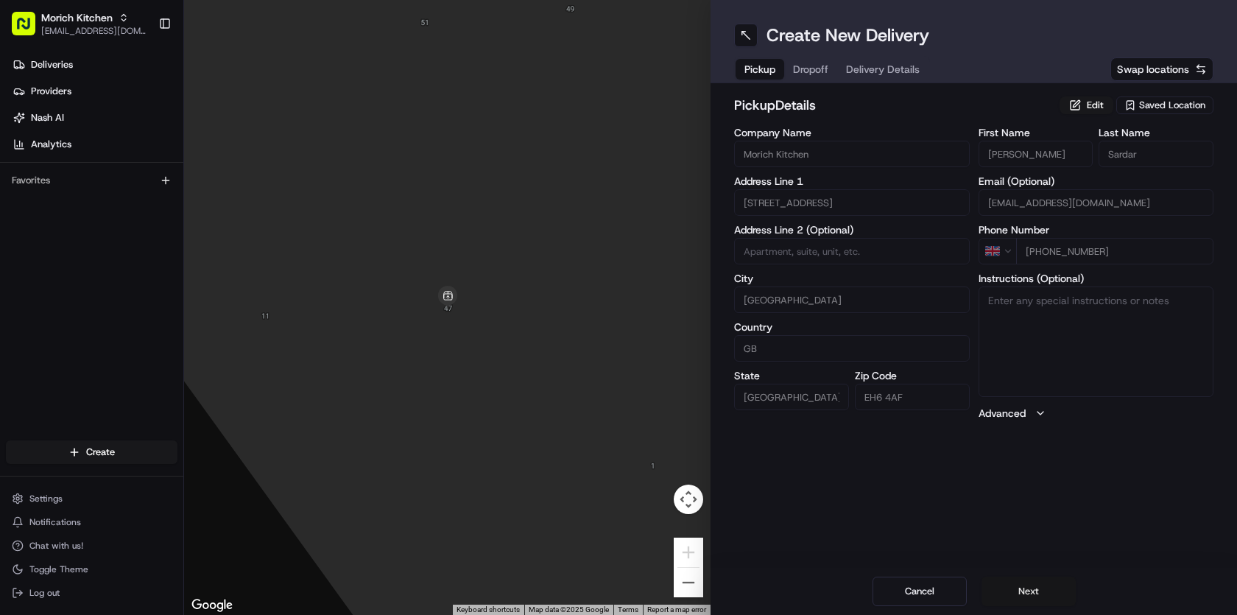
click at [1038, 586] on button "Next" at bounding box center [1029, 591] width 94 height 29
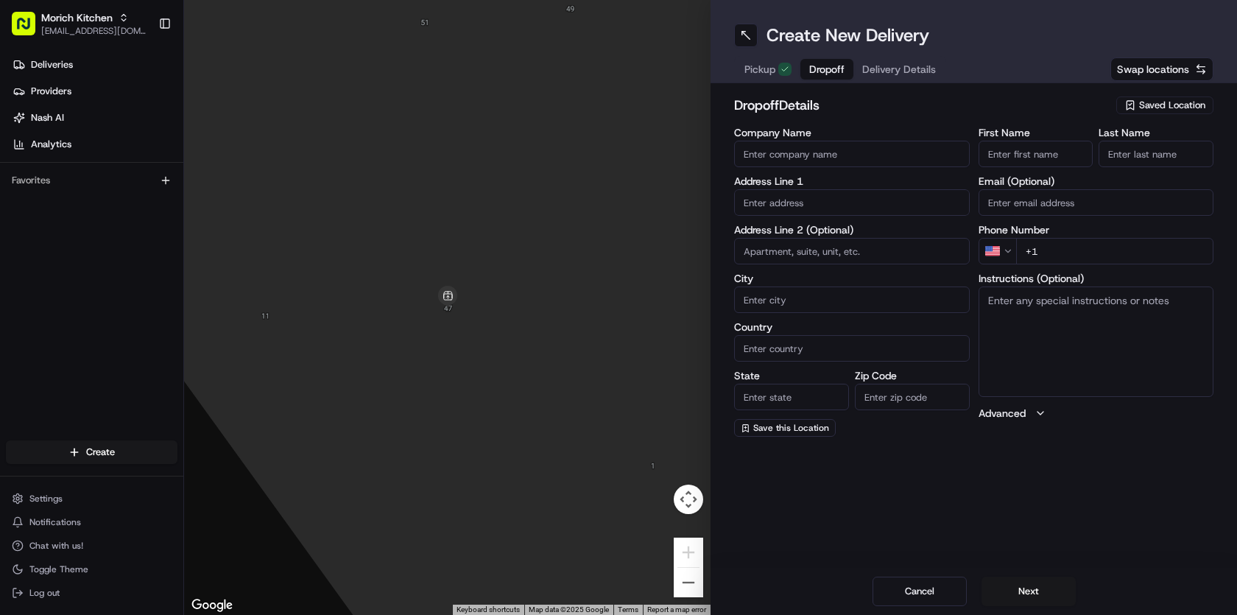
click at [774, 205] on input "text" at bounding box center [852, 202] width 236 height 27
click at [1014, 153] on input "First Name" at bounding box center [1036, 154] width 115 height 27
type input "[PERSON_NAME]"
click at [1162, 157] on input "Last Name" at bounding box center [1156, 154] width 115 height 27
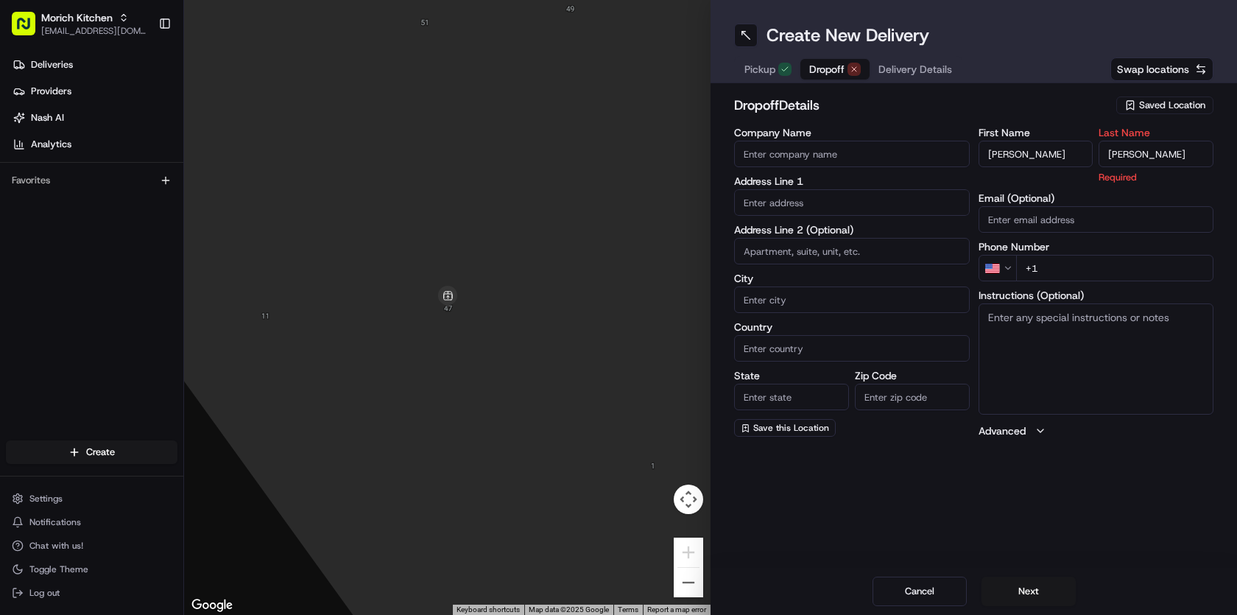
type input "[PERSON_NAME]"
click at [807, 202] on input "text" at bounding box center [852, 202] width 236 height 27
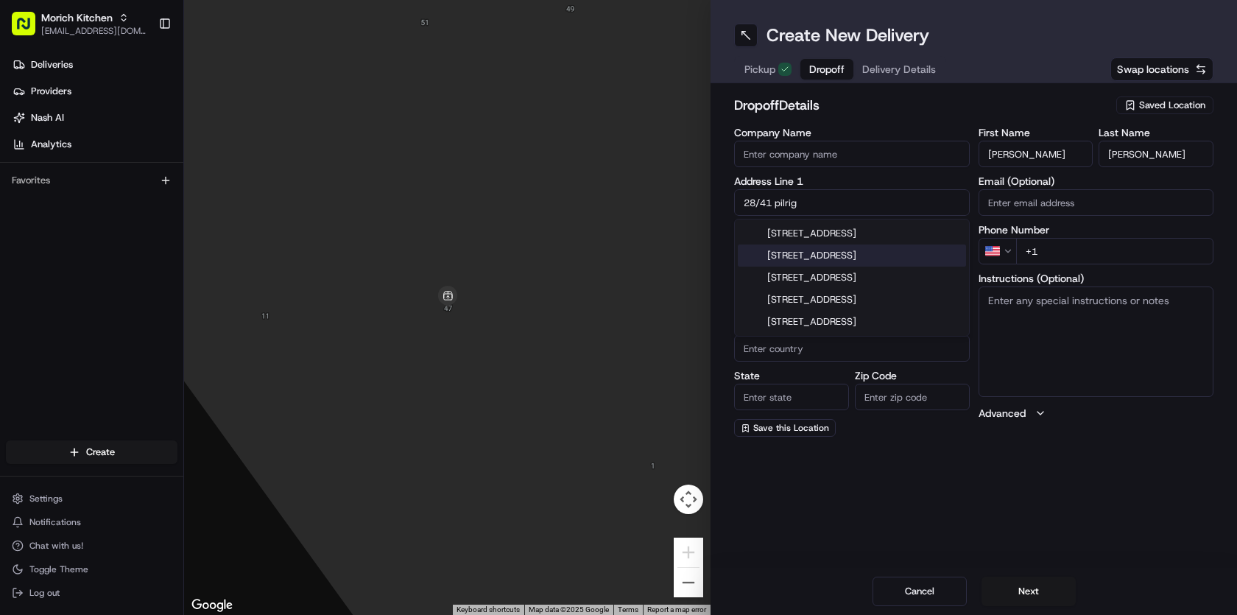
click at [815, 257] on div "[STREET_ADDRESS]" at bounding box center [852, 256] width 228 height 22
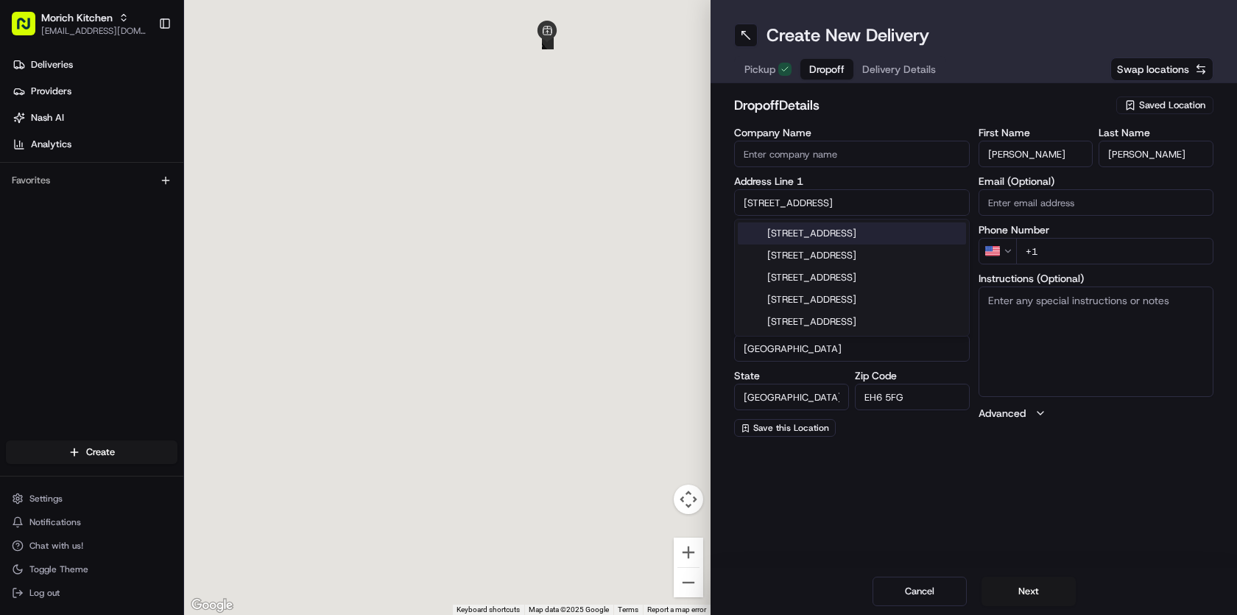
type input "[STREET_ADDRESS]"
type input "28"
type input "[GEOGRAPHIC_DATA]"
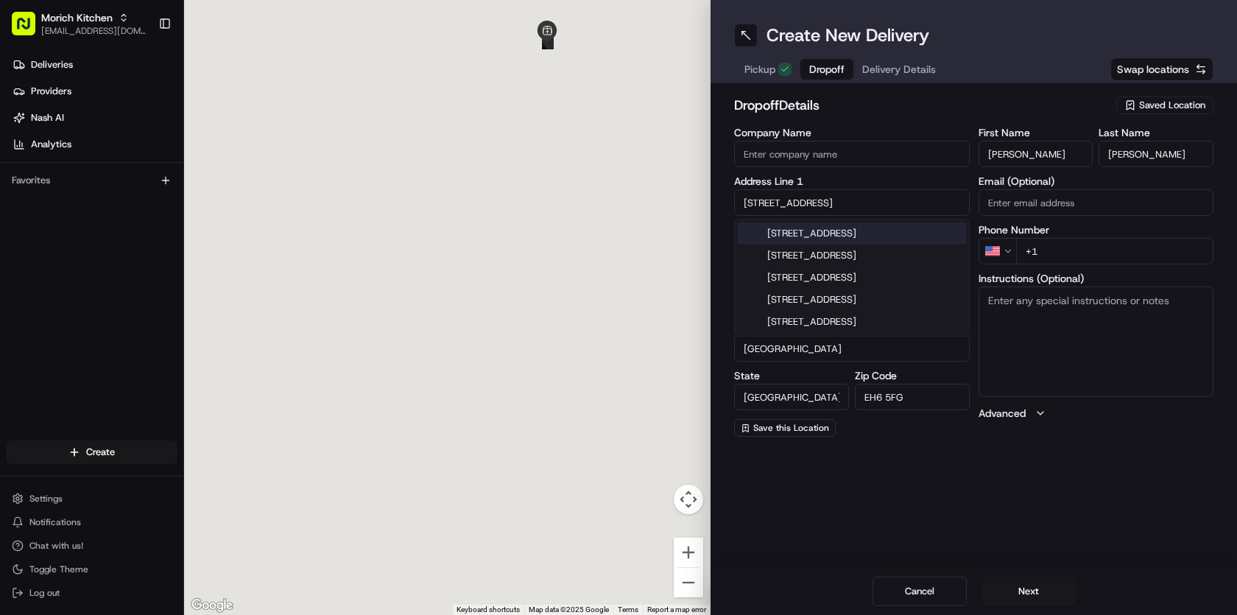
type input "EH6 5FG"
type input "41 [GEOGRAPHIC_DATA]"
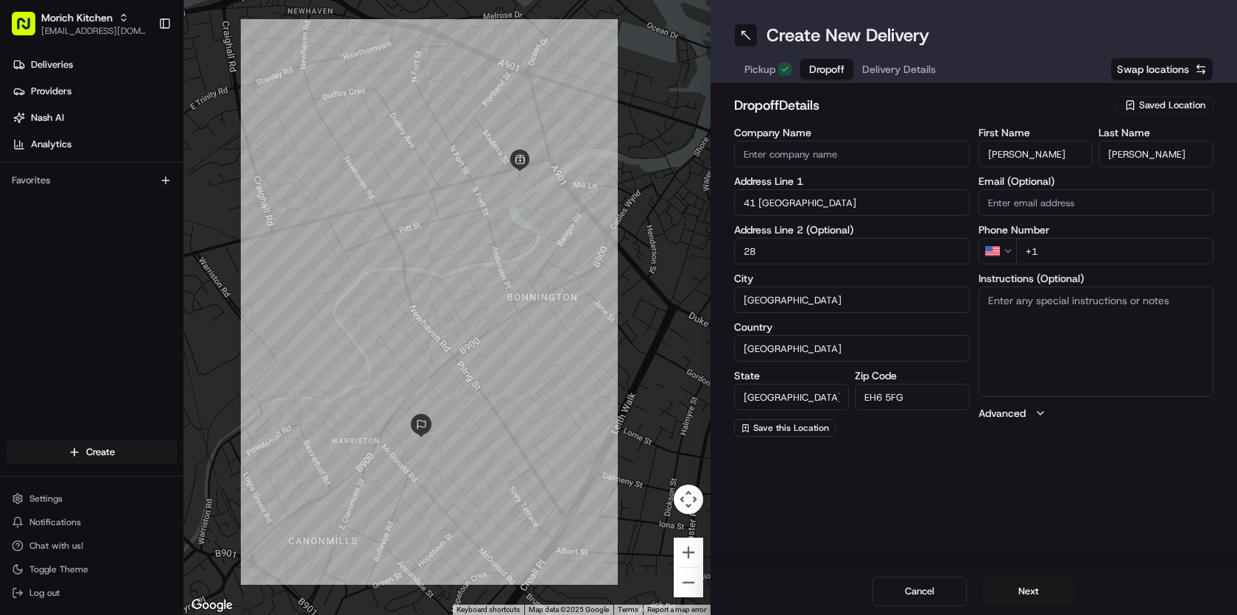
click at [1008, 247] on html "Morich Kitchen [EMAIL_ADDRESS][DOMAIN_NAME] Toggle Sidebar Deliveries Providers…" at bounding box center [618, 307] width 1237 height 615
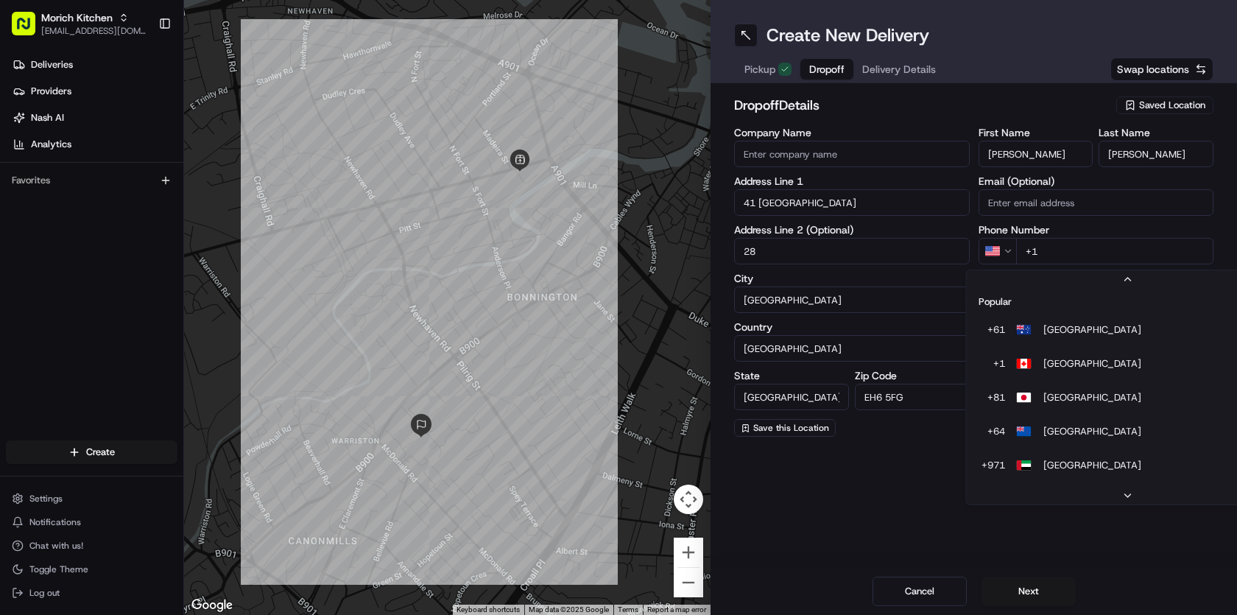
scroll to position [63, 0]
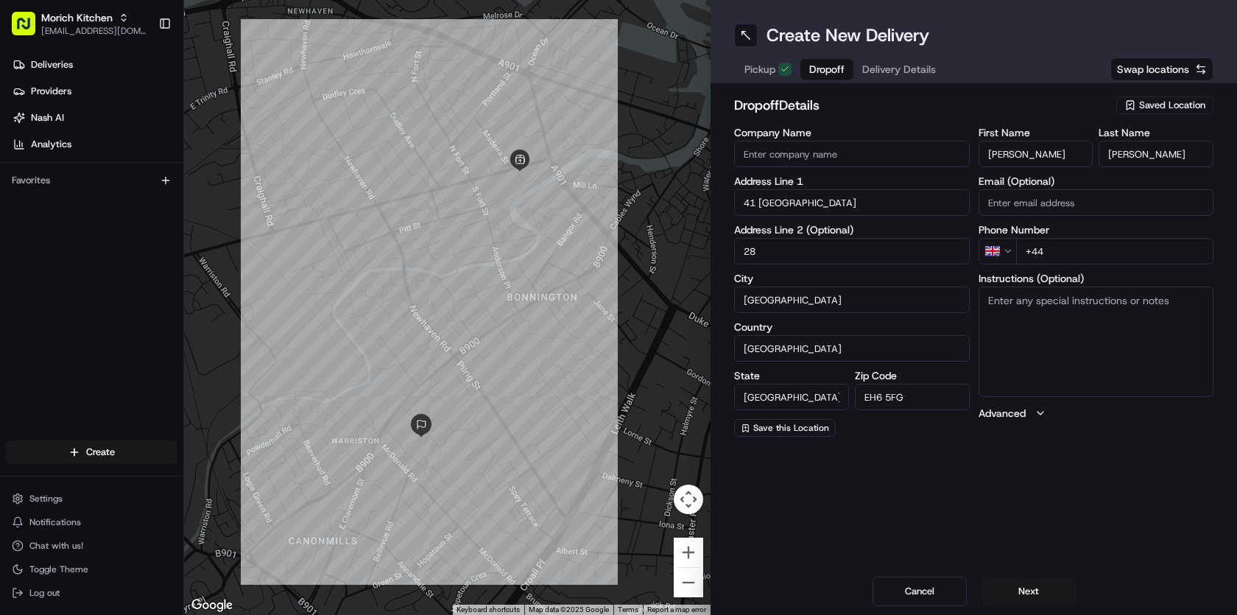
click at [1079, 251] on input "+44" at bounding box center [1115, 251] width 198 height 27
type input "[PHONE_NUMBER]"
click at [1029, 593] on button "Next" at bounding box center [1029, 591] width 94 height 29
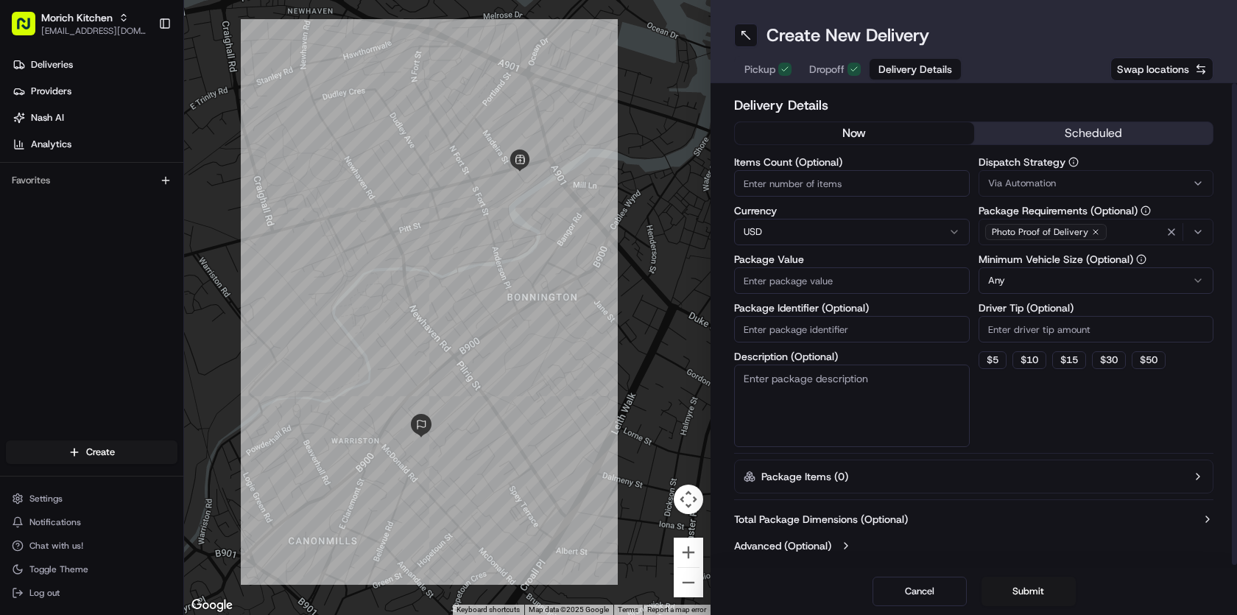
click at [889, 239] on html "Morich Kitchen [EMAIL_ADDRESS][DOMAIN_NAME] Toggle Sidebar Deliveries Providers…" at bounding box center [618, 307] width 1237 height 615
click at [818, 281] on input "Package Value" at bounding box center [852, 280] width 236 height 27
type input "32"
click at [1052, 183] on span "Via Automation" at bounding box center [1022, 183] width 68 height 13
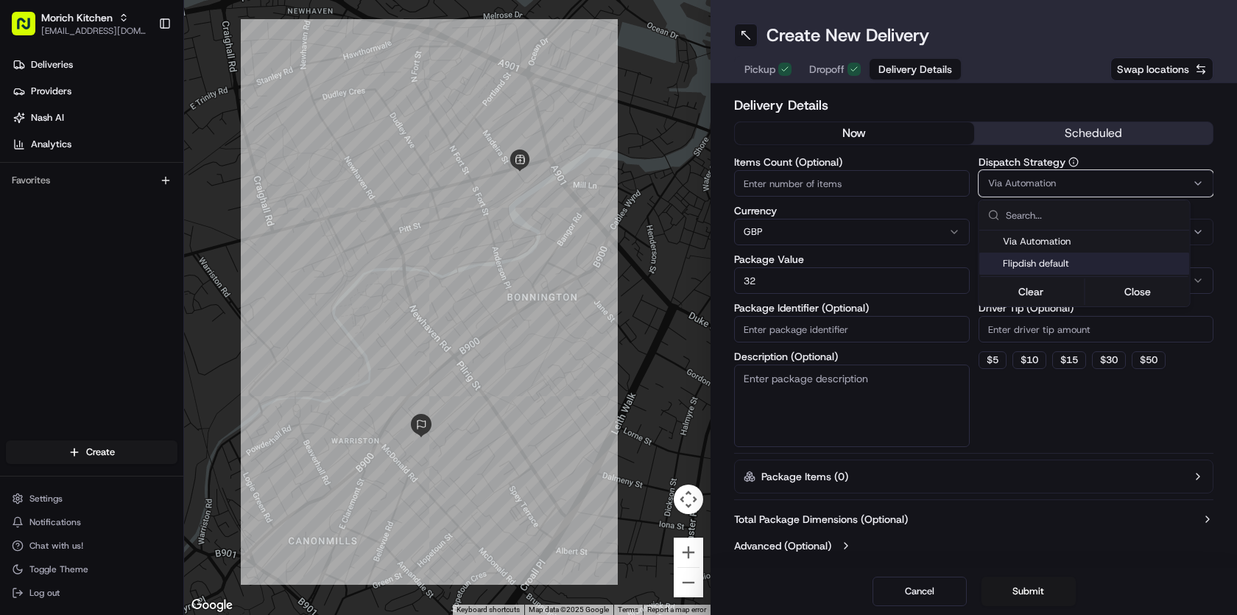
click at [1050, 264] on span "Flipdish default" at bounding box center [1093, 263] width 181 height 13
click at [1062, 415] on html "Morich Kitchen [EMAIL_ADDRESS][DOMAIN_NAME] Toggle Sidebar Deliveries Providers…" at bounding box center [618, 307] width 1237 height 615
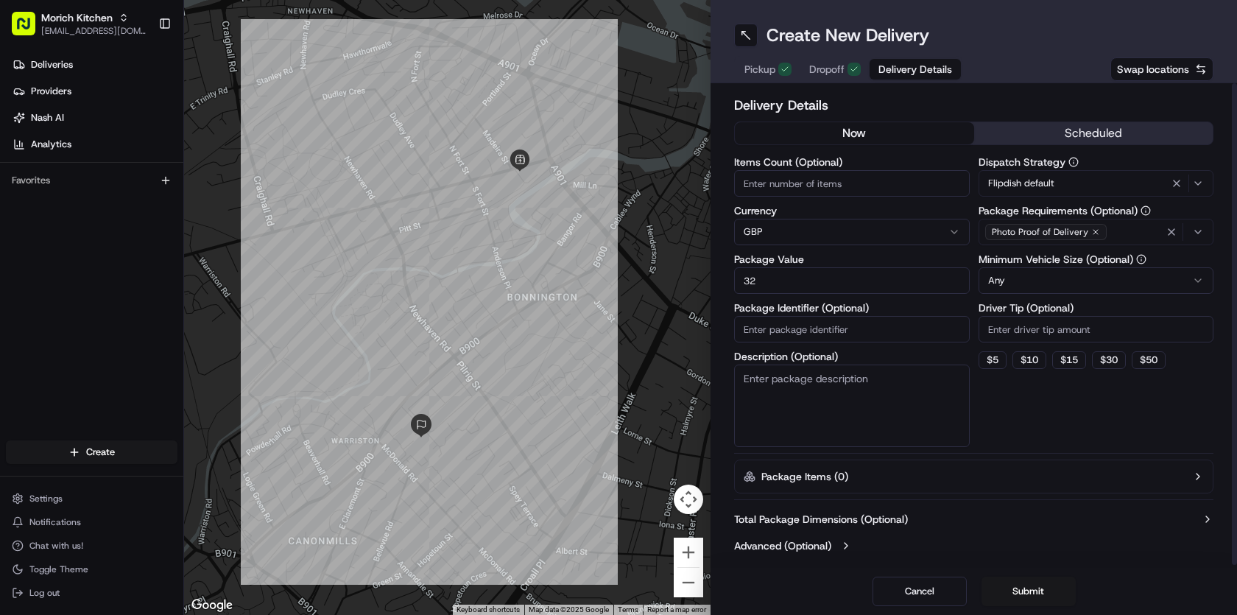
click at [1105, 137] on button "scheduled" at bounding box center [1093, 133] width 239 height 22
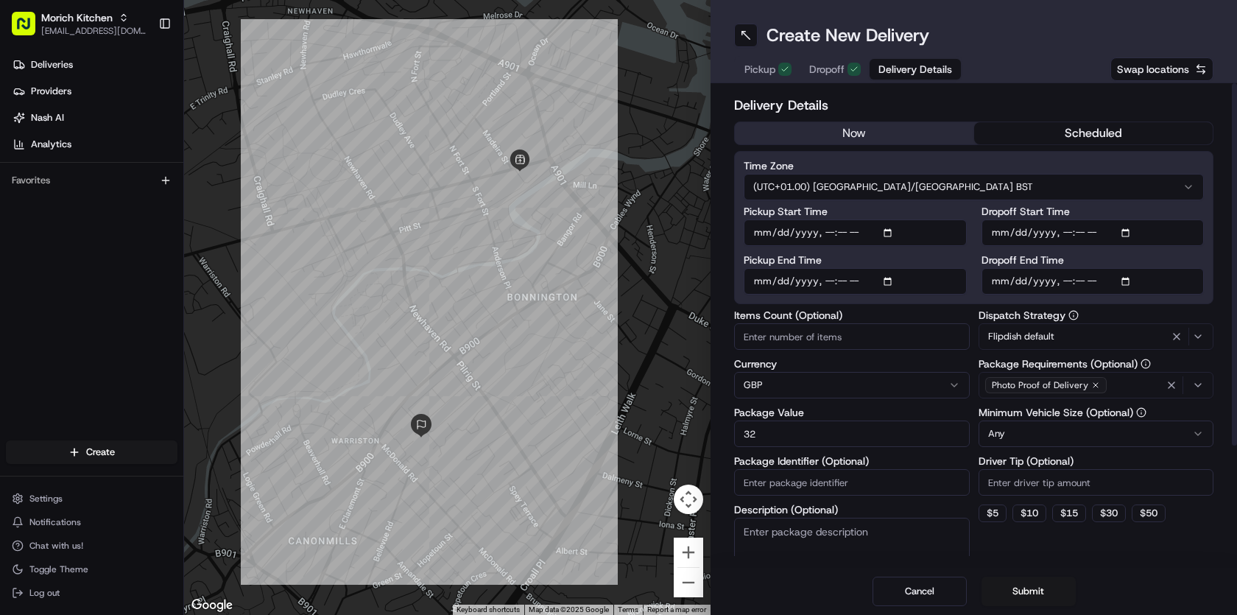
click at [874, 235] on input "Pickup Start Time" at bounding box center [855, 232] width 223 height 27
type input "[DATE]T22:00"
click at [1021, 151] on div "Time Zone (UTC+01.00) [GEOGRAPHIC_DATA]/[GEOGRAPHIC_DATA] BST Pickup Start Time…" at bounding box center [973, 227] width 479 height 153
click at [1030, 590] on button "Submit" at bounding box center [1029, 591] width 94 height 29
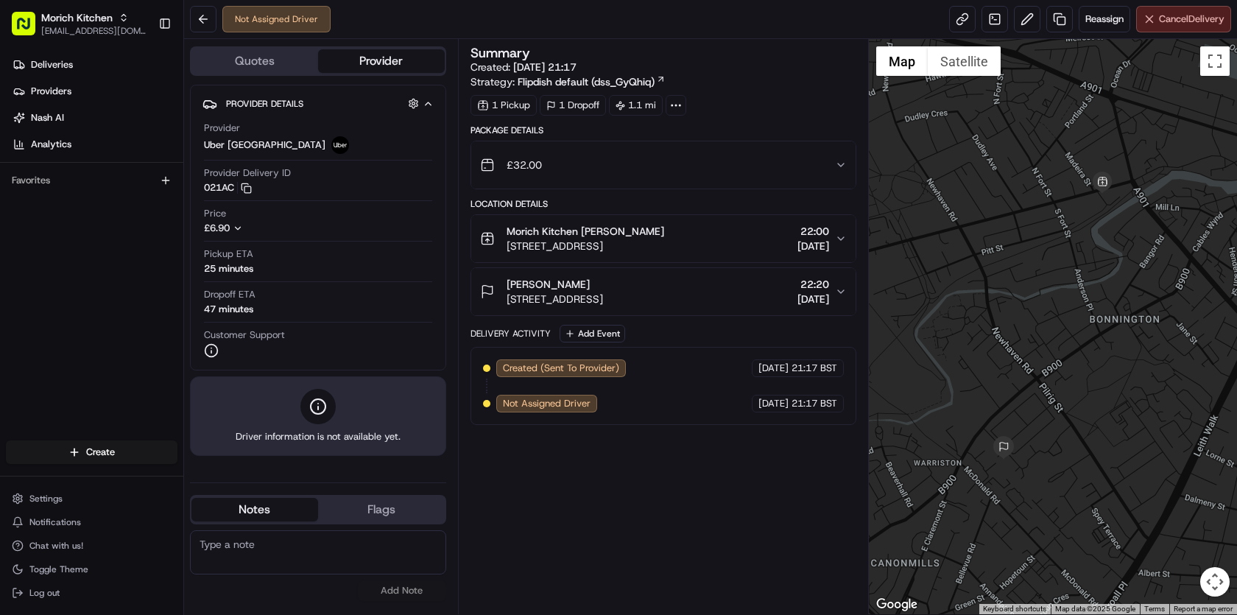
click at [1176, 22] on span "Cancel Delivery" at bounding box center [1192, 19] width 66 height 13
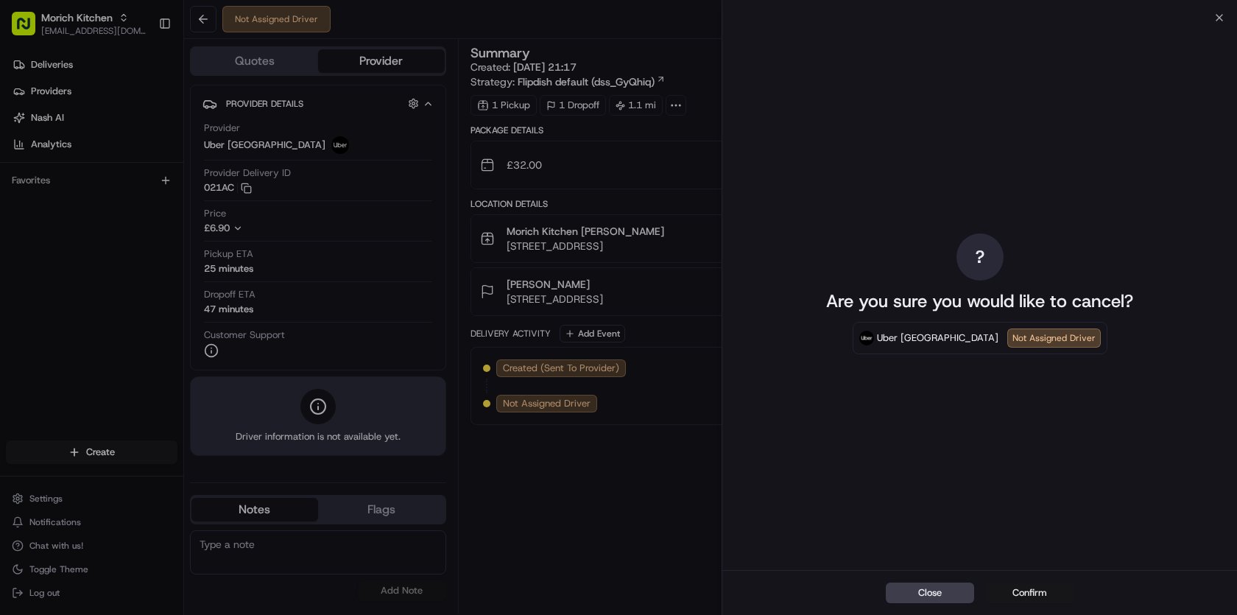
click at [1027, 591] on button "Confirm" at bounding box center [1030, 593] width 88 height 21
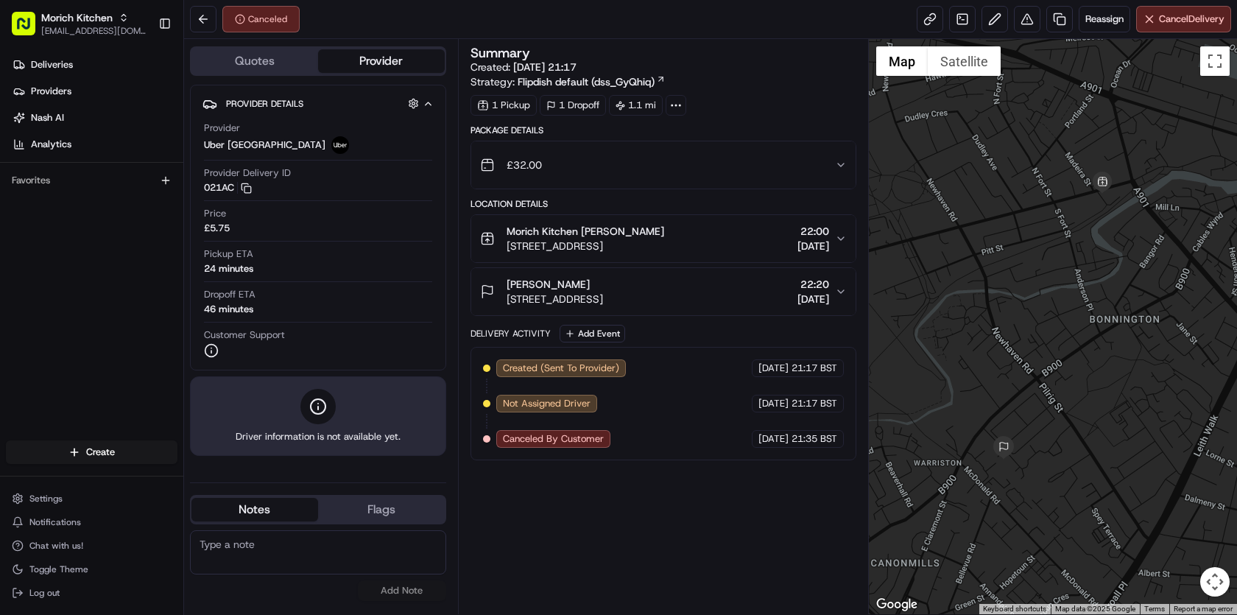
click at [103, 440] on div "Create" at bounding box center [91, 452] width 183 height 35
click at [103, 449] on html "Morich Kitchen [EMAIL_ADDRESS][DOMAIN_NAME] Toggle Sidebar Deliveries Providers…" at bounding box center [618, 307] width 1237 height 615
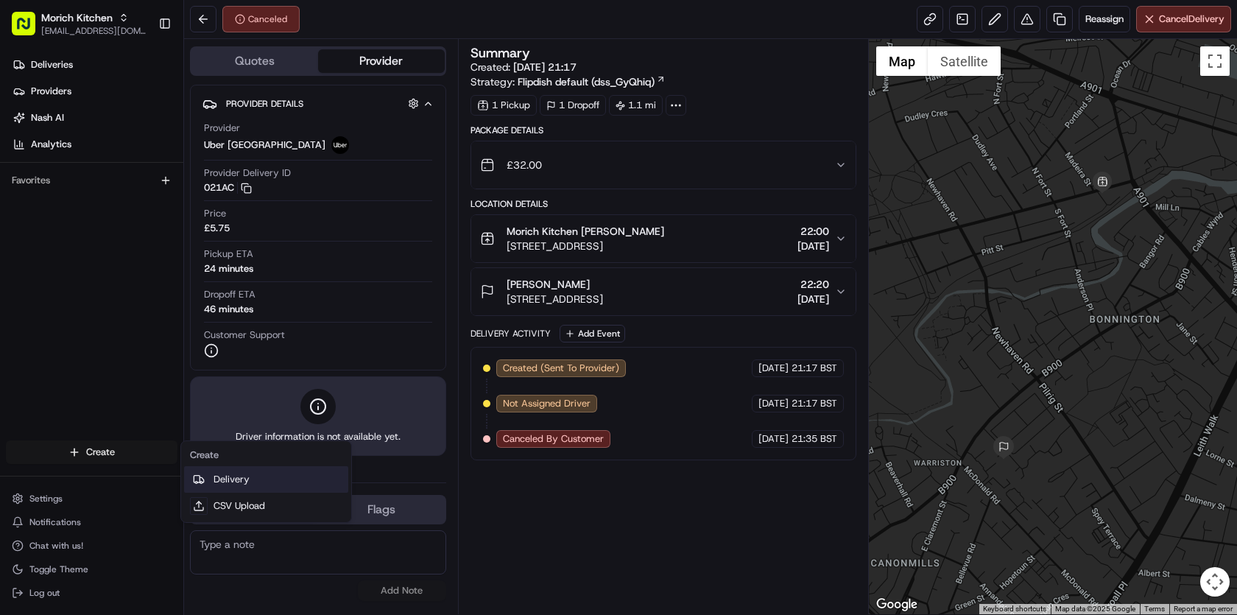
click at [256, 485] on link "Delivery" at bounding box center [266, 479] width 164 height 27
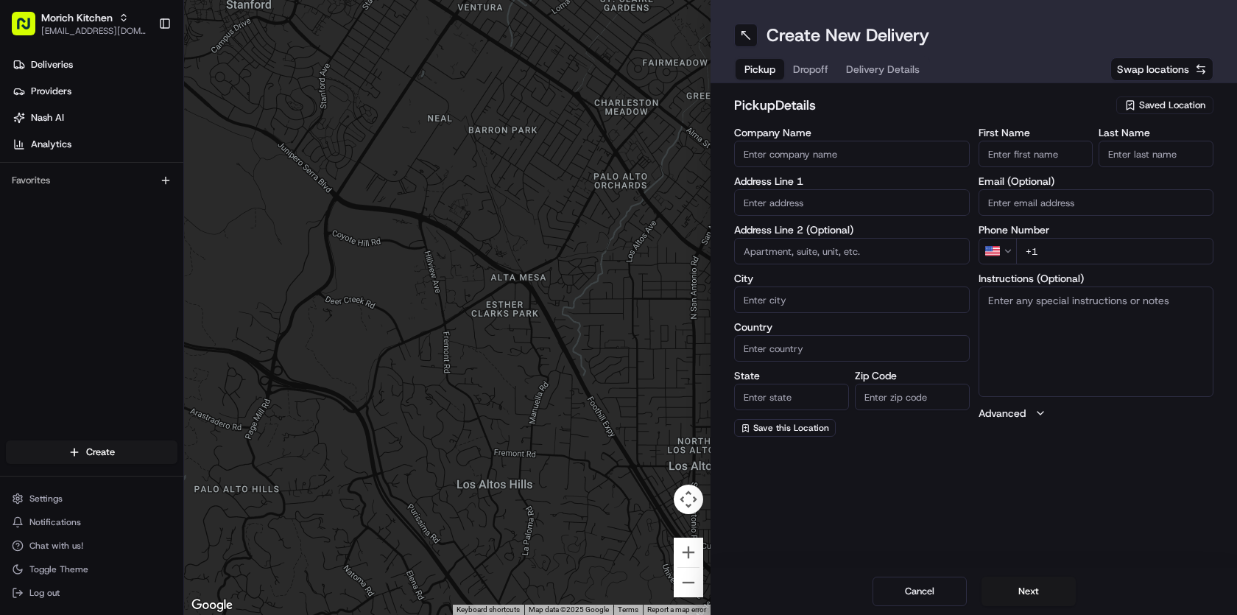
click at [1161, 111] on span "Saved Location" at bounding box center [1172, 105] width 66 height 13
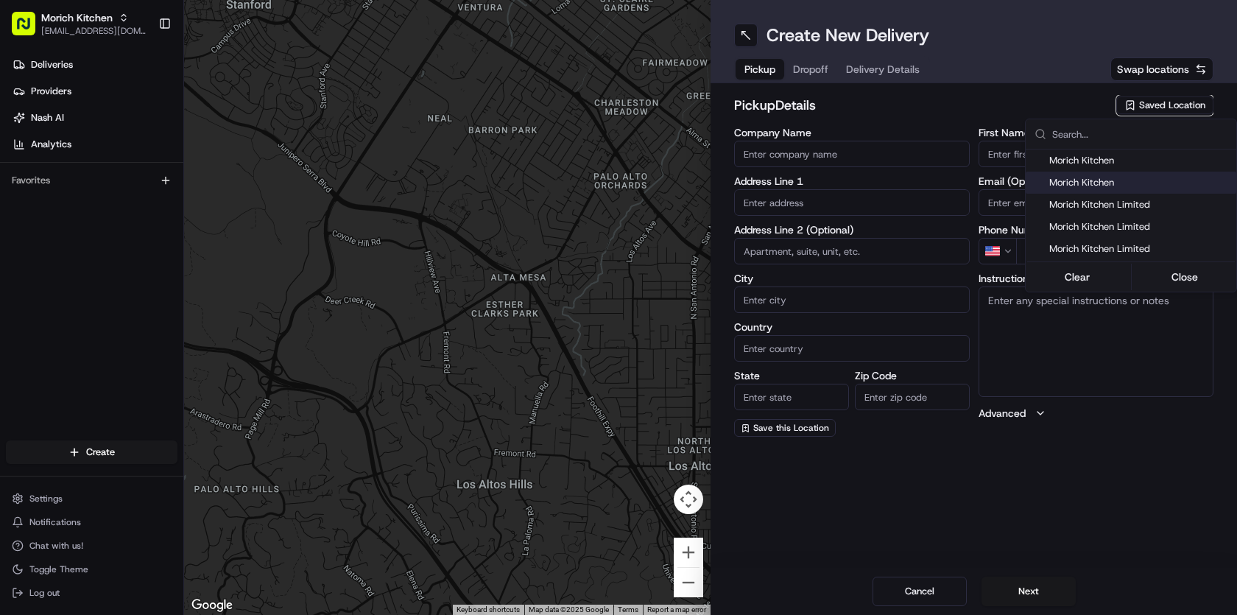
click at [1148, 186] on span "Morich Kitchen" at bounding box center [1140, 182] width 181 height 13
type input "Morich Kitchen"
type input "[STREET_ADDRESS]"
type input "[GEOGRAPHIC_DATA]"
type input "GB"
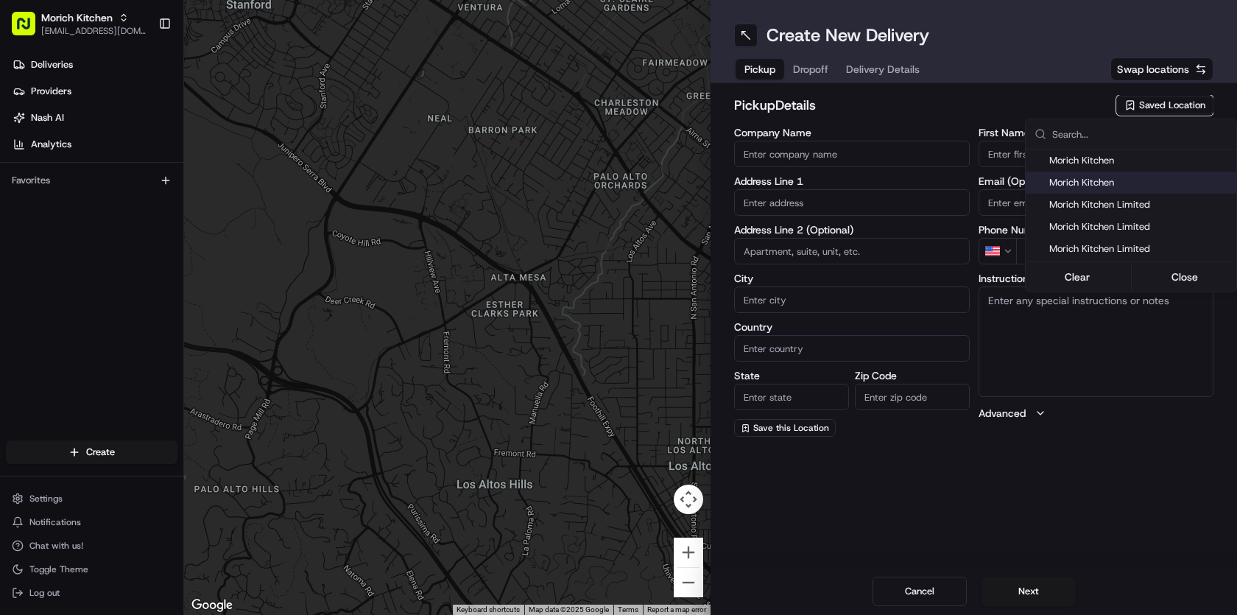
type input "[GEOGRAPHIC_DATA]"
type input "EH6 4AF"
type input "[PERSON_NAME]"
type input "Sardar"
type input "[EMAIL_ADDRESS][DOMAIN_NAME]"
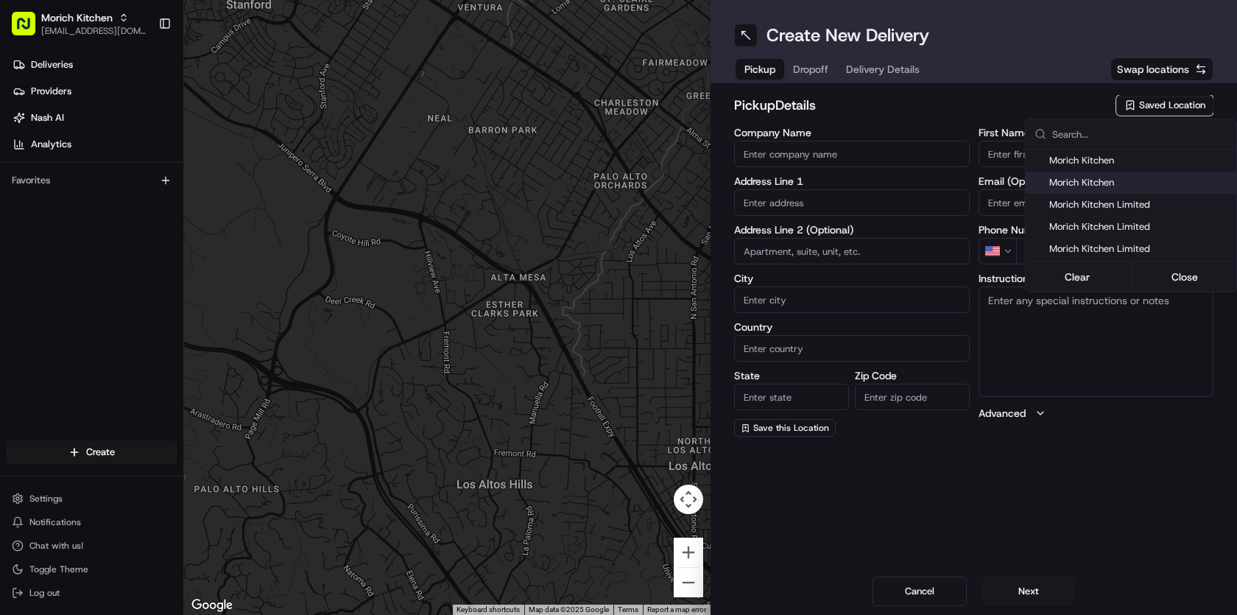
type input "[PHONE_NUMBER]"
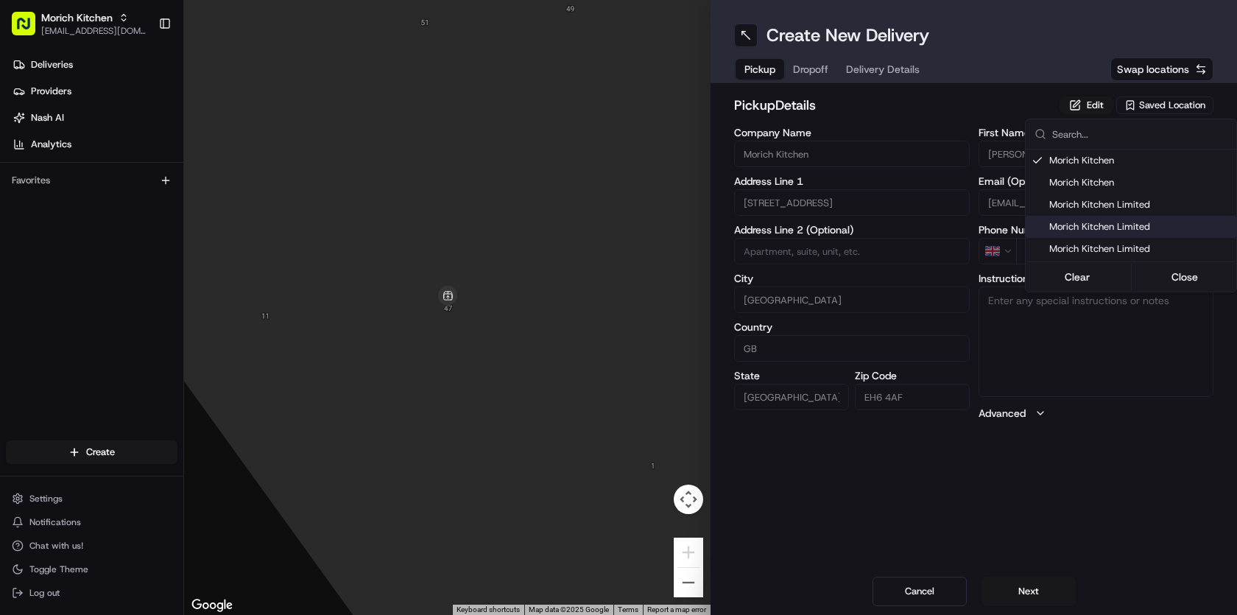
click at [963, 495] on html "Morich Kitchen [EMAIL_ADDRESS][DOMAIN_NAME] Toggle Sidebar Deliveries Providers…" at bounding box center [618, 307] width 1237 height 615
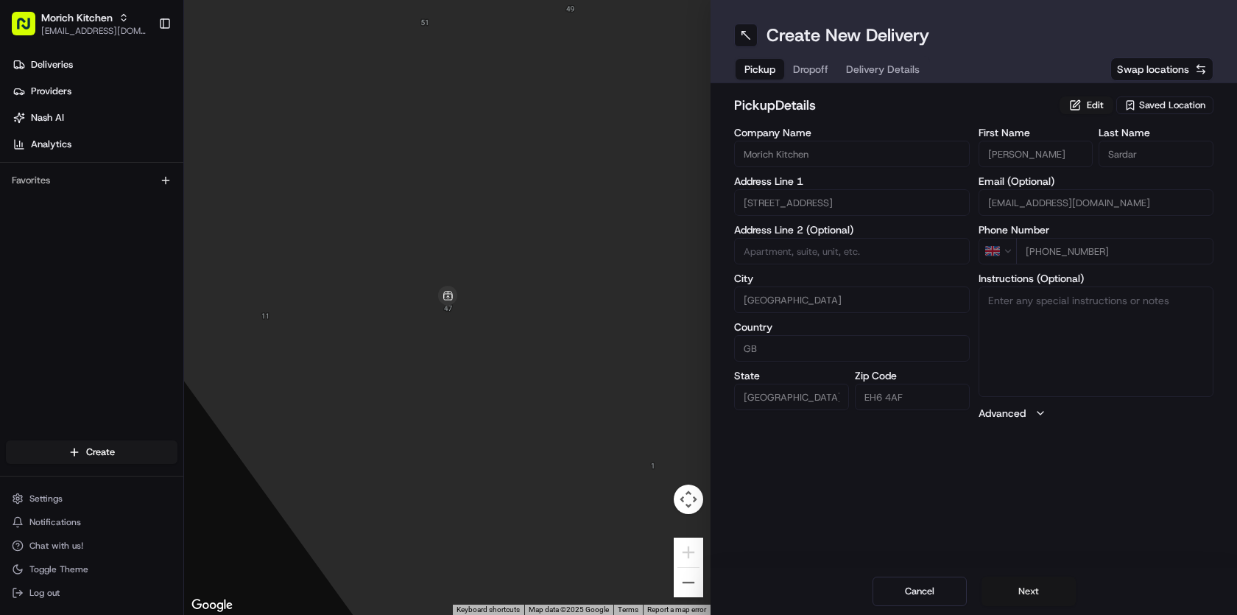
click at [1031, 594] on button "Next" at bounding box center [1029, 591] width 94 height 29
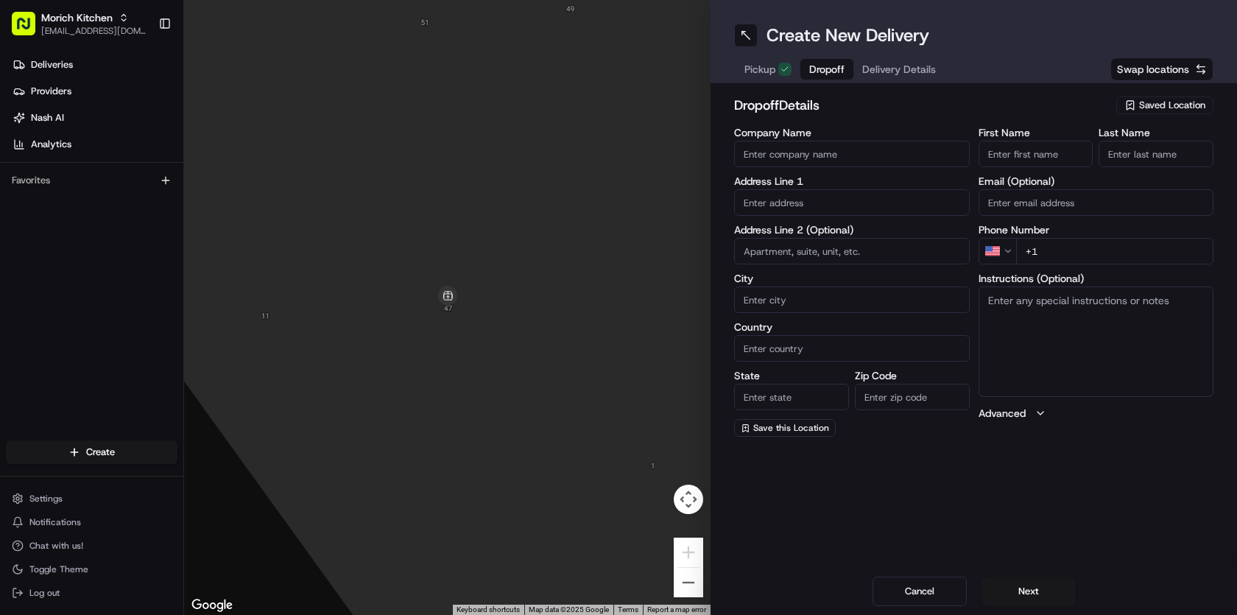
click at [1035, 157] on input "First Name" at bounding box center [1036, 154] width 115 height 27
type input "[PERSON_NAME]"
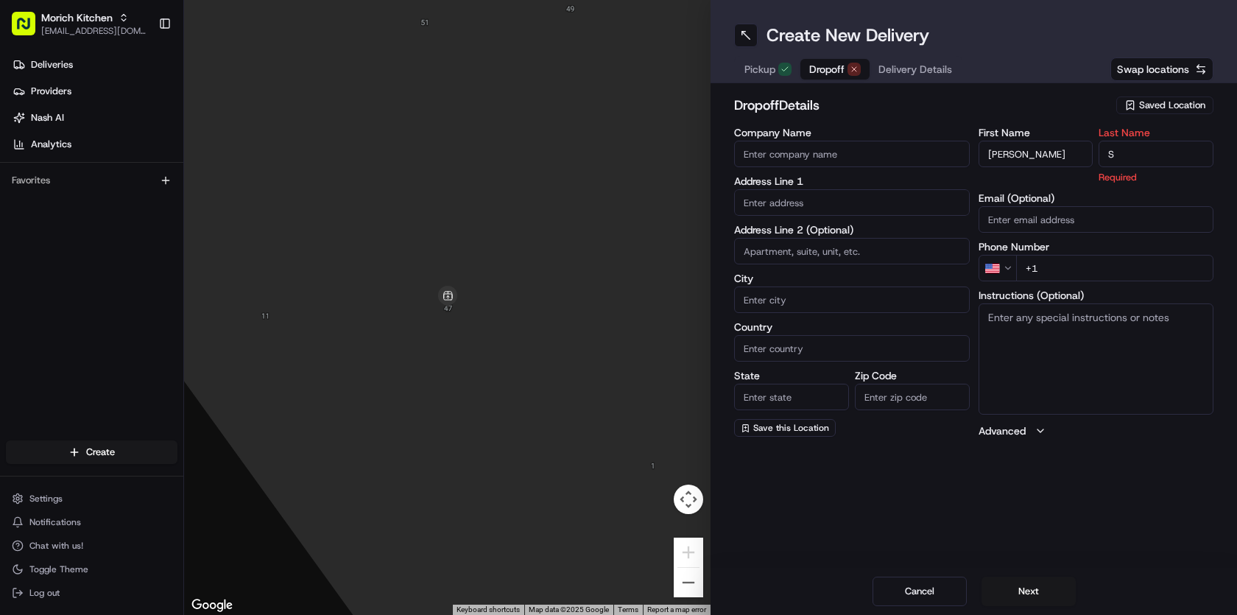
type input "S"
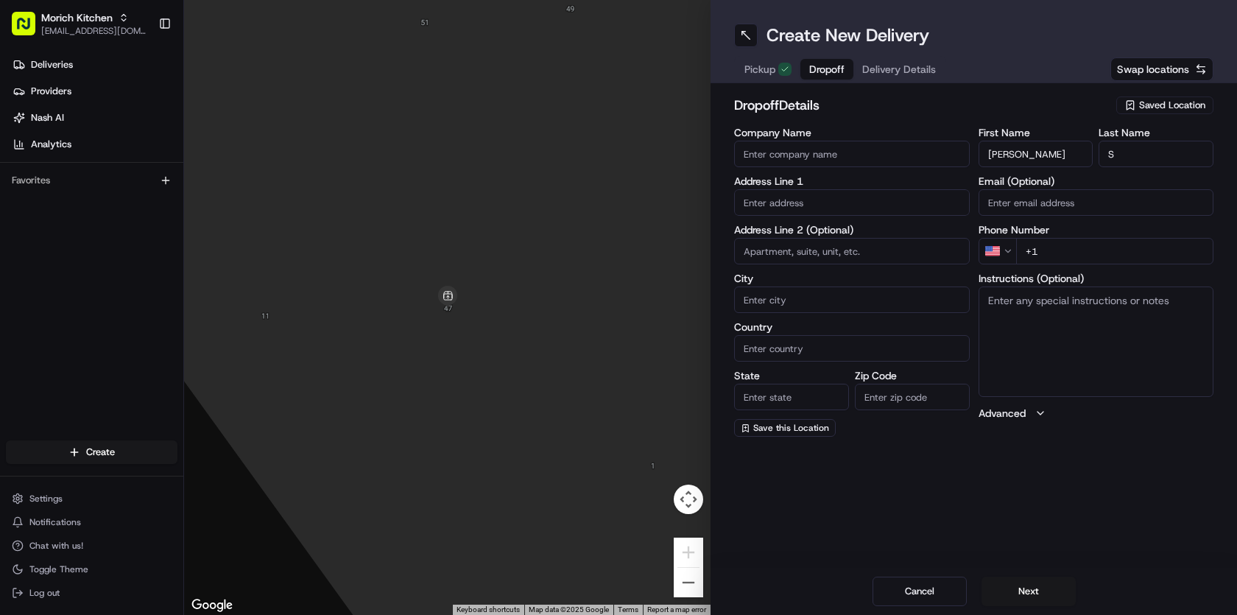
click at [820, 205] on input "text" at bounding box center [852, 202] width 236 height 27
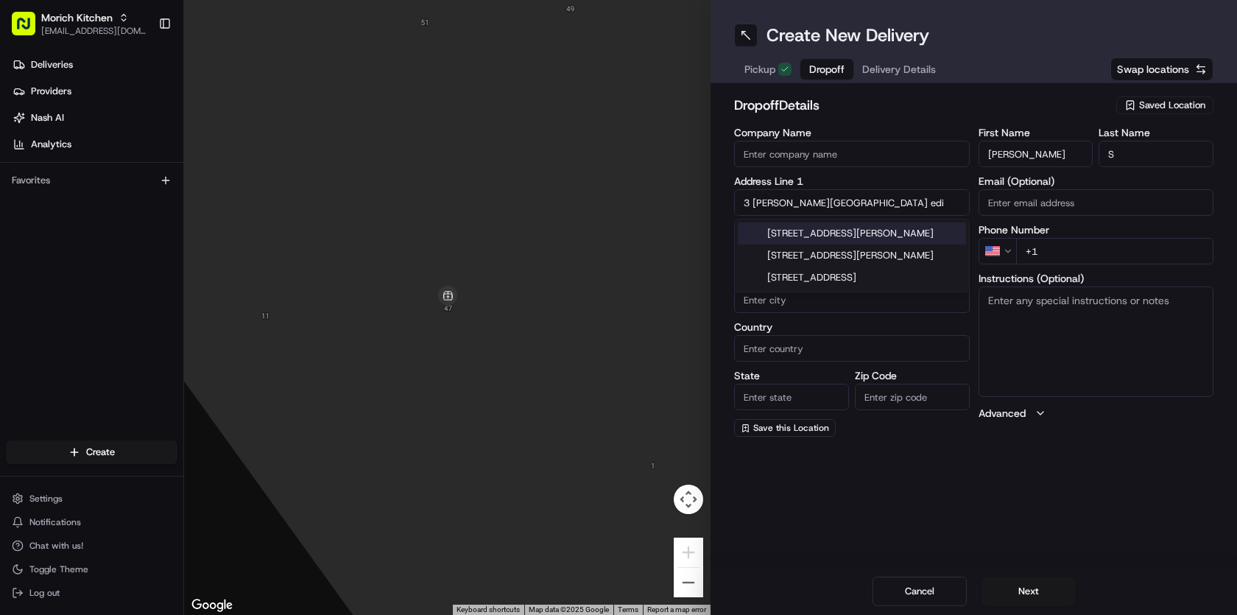
click at [870, 235] on div "[STREET_ADDRESS][PERSON_NAME]" at bounding box center [852, 233] width 228 height 22
type input "[STREET_ADDRESS][PERSON_NAME]"
type input "[GEOGRAPHIC_DATA]"
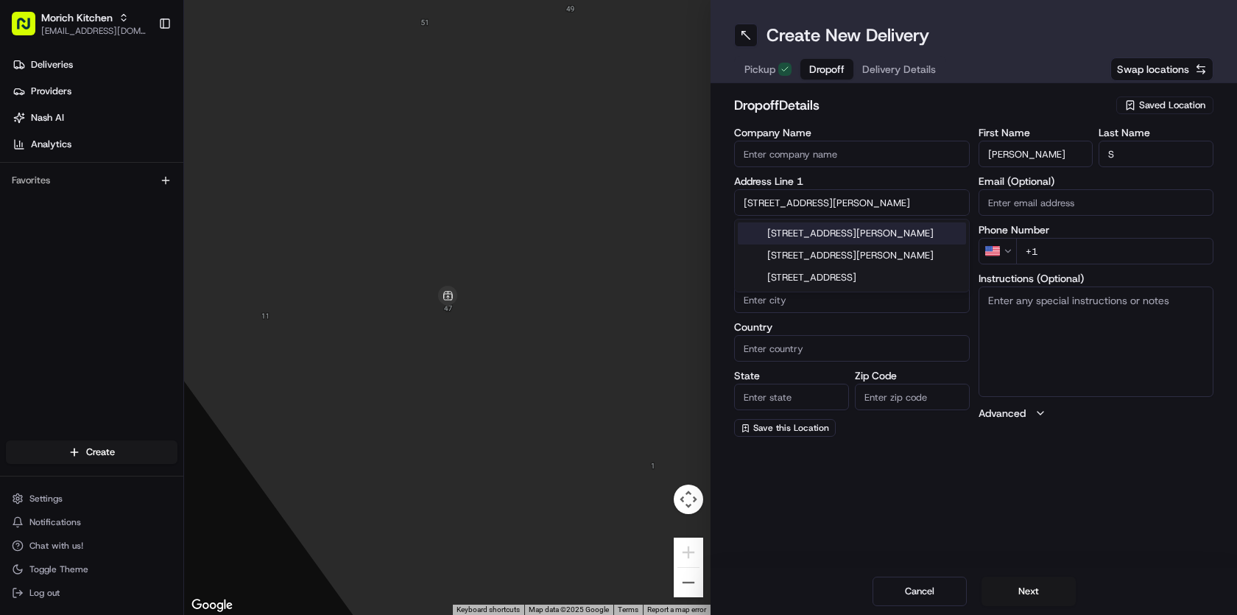
type input "EH6 8RL"
type input "[STREET_ADDRESS][PERSON_NAME]"
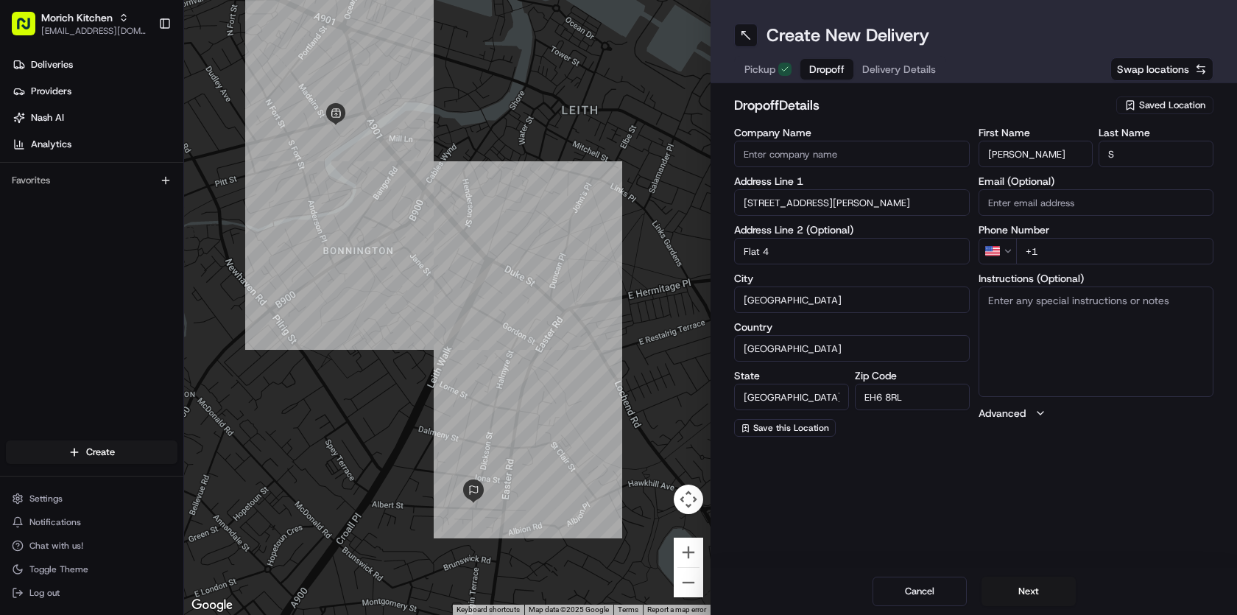
type input "Flat 4"
click at [1011, 254] on html "Morich Kitchen [EMAIL_ADDRESS][DOMAIN_NAME] Toggle Sidebar Deliveries Providers…" at bounding box center [618, 307] width 1237 height 615
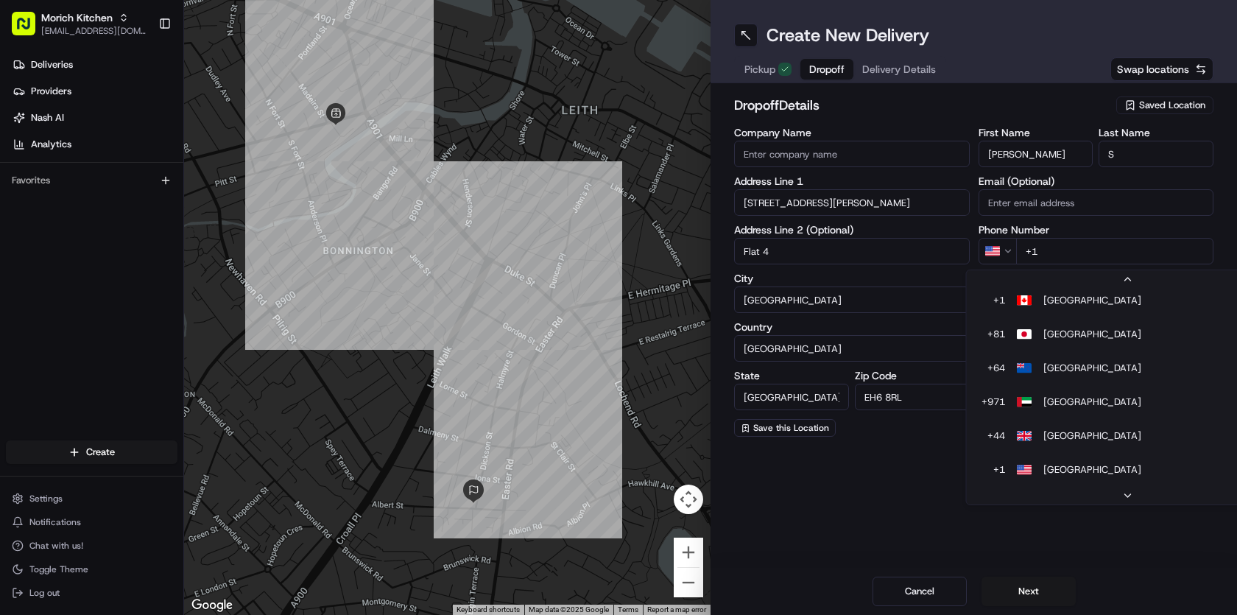
scroll to position [29, 0]
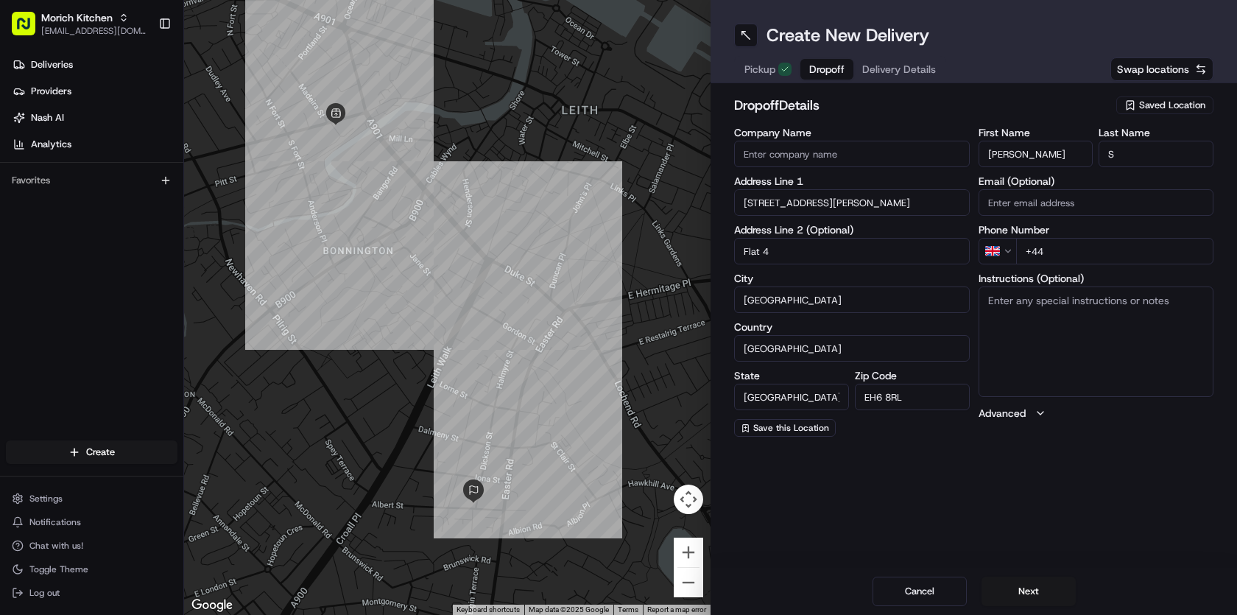
click at [1090, 251] on input "+44" at bounding box center [1115, 251] width 198 height 27
type input "[PHONE_NUMBER]"
click at [1033, 592] on button "Next" at bounding box center [1029, 591] width 94 height 29
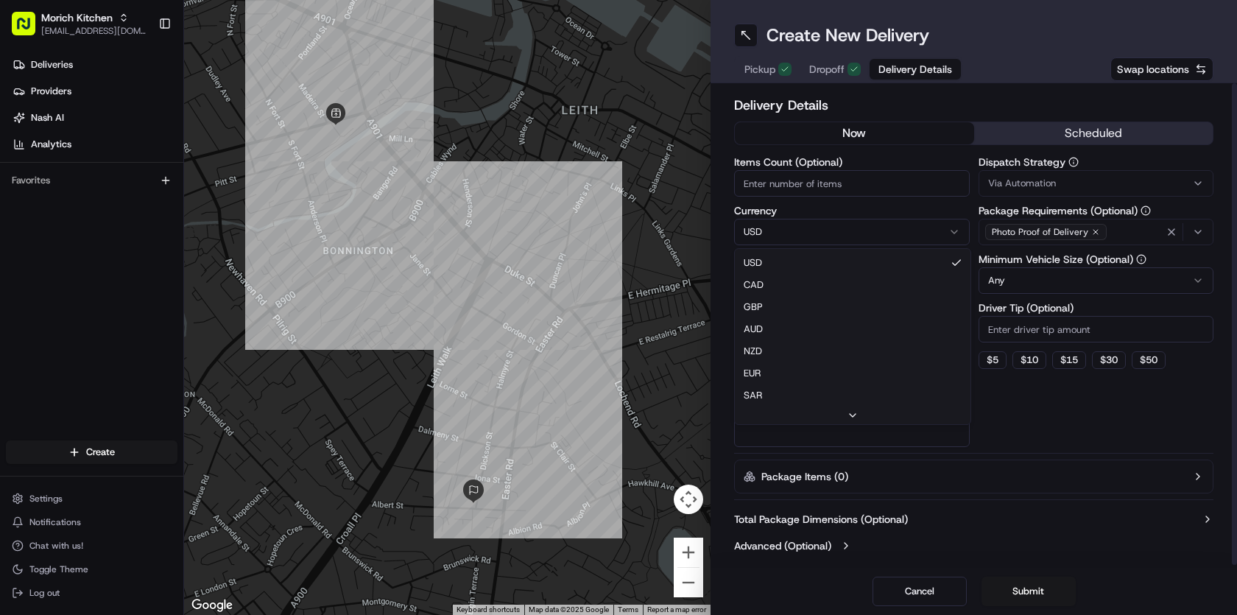
click at [809, 229] on html "Morich Kitchen [EMAIL_ADDRESS][DOMAIN_NAME] Toggle Sidebar Deliveries Providers…" at bounding box center [618, 307] width 1237 height 615
click at [1065, 186] on div "Via Automation" at bounding box center [1096, 183] width 228 height 13
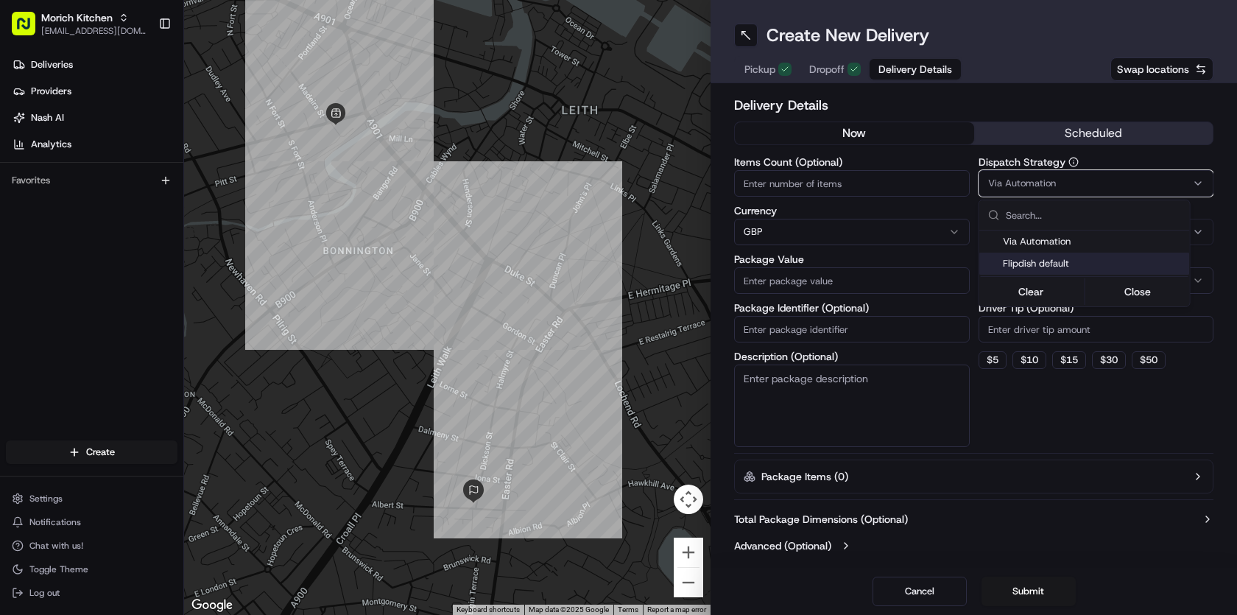
click at [1072, 258] on span "Flipdish default" at bounding box center [1093, 263] width 181 height 13
click at [1041, 520] on html "Morich Kitchen [EMAIL_ADDRESS][DOMAIN_NAME] Toggle Sidebar Deliveries Providers…" at bounding box center [618, 307] width 1237 height 615
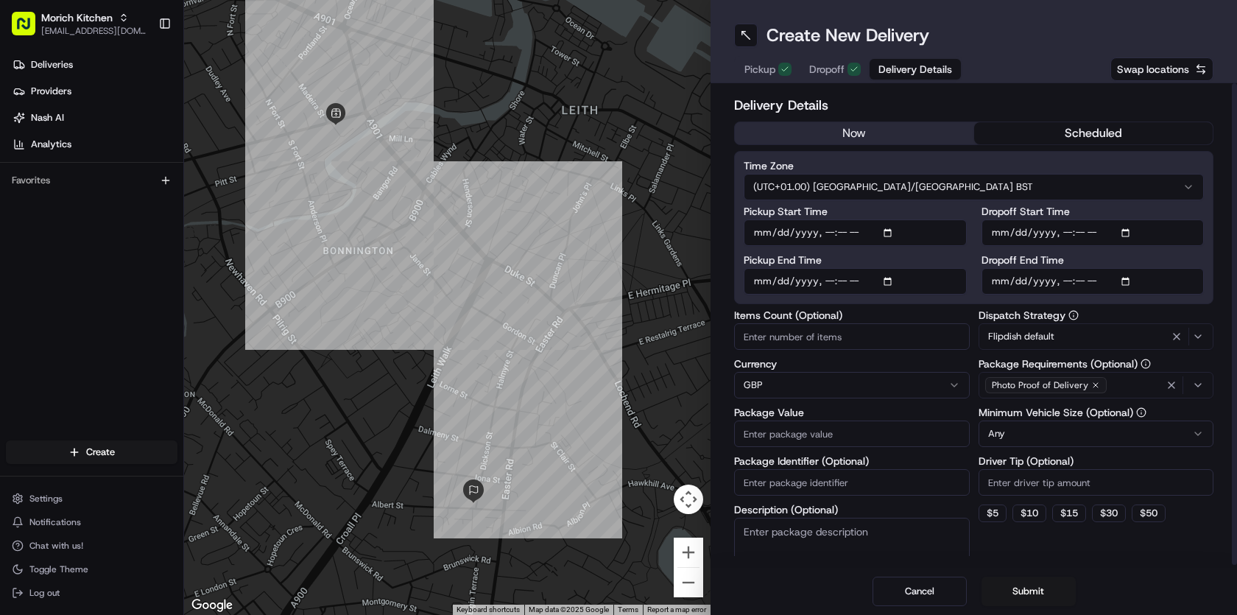
click at [1083, 134] on button "scheduled" at bounding box center [1093, 133] width 239 height 22
click at [873, 231] on input "Pickup Start Time" at bounding box center [855, 232] width 223 height 27
type input "[DATE]T22:15"
click at [1041, 591] on button "Submit" at bounding box center [1029, 591] width 94 height 29
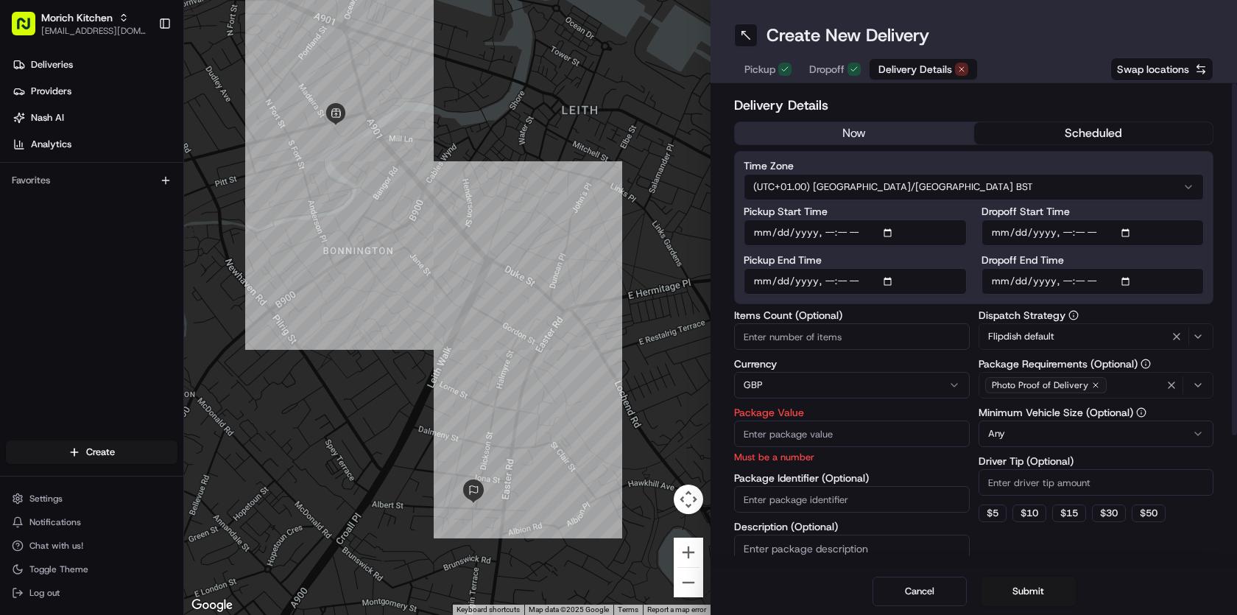
click at [812, 437] on input "Package Value" at bounding box center [852, 434] width 236 height 27
type input "31"
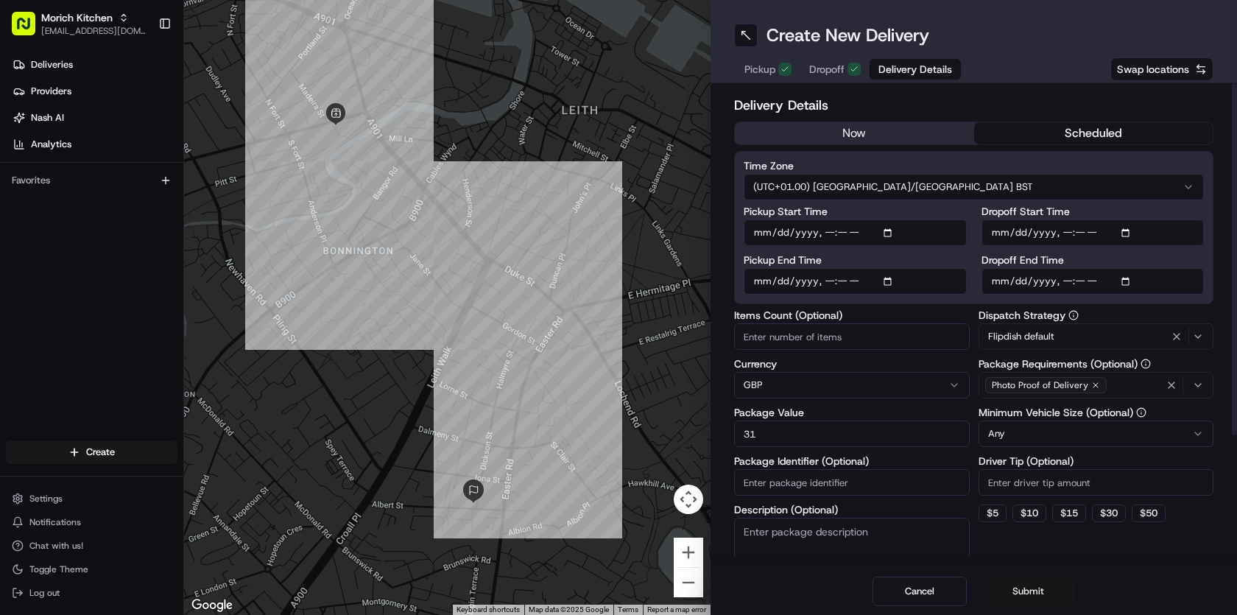
click at [1030, 591] on button "Submit" at bounding box center [1029, 591] width 94 height 29
